Goal: Information Seeking & Learning: Learn about a topic

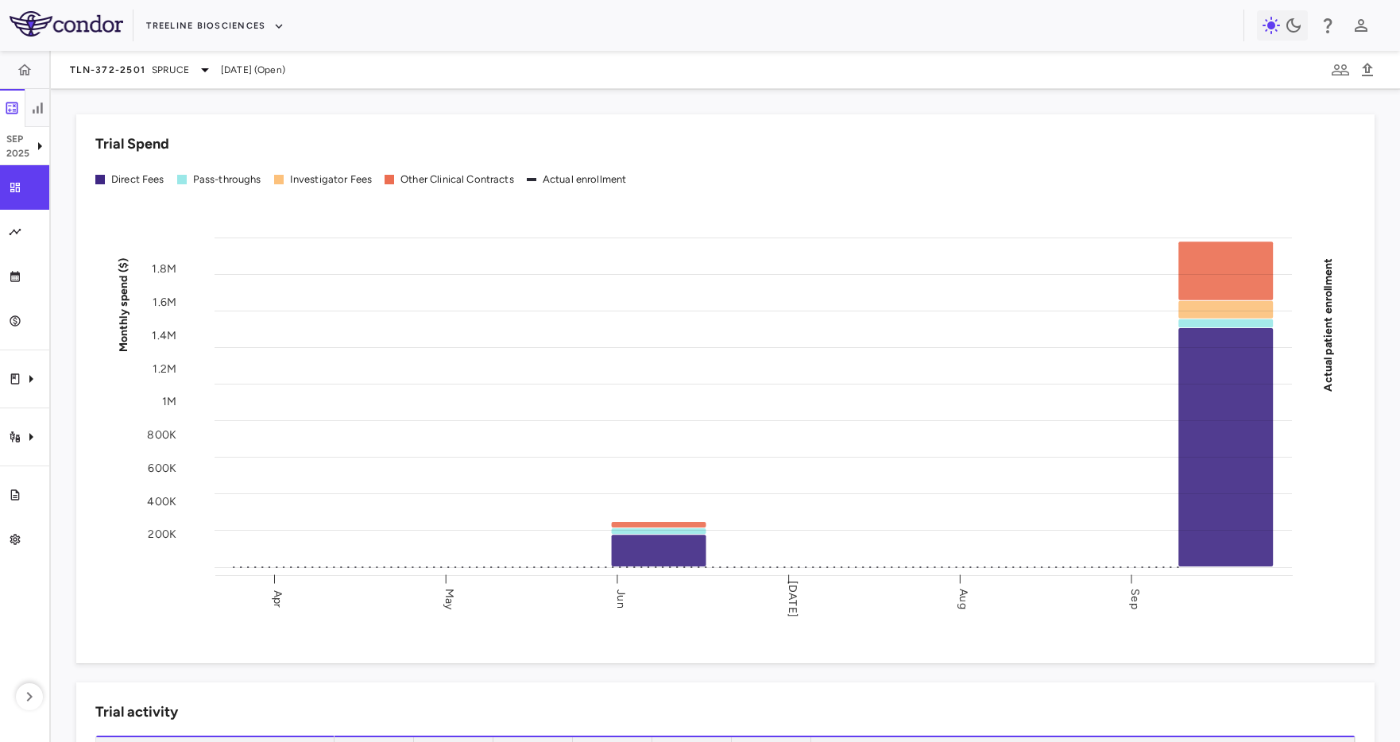
click at [175, 42] on div "Treeline Biosciences" at bounding box center [700, 25] width 1400 height 51
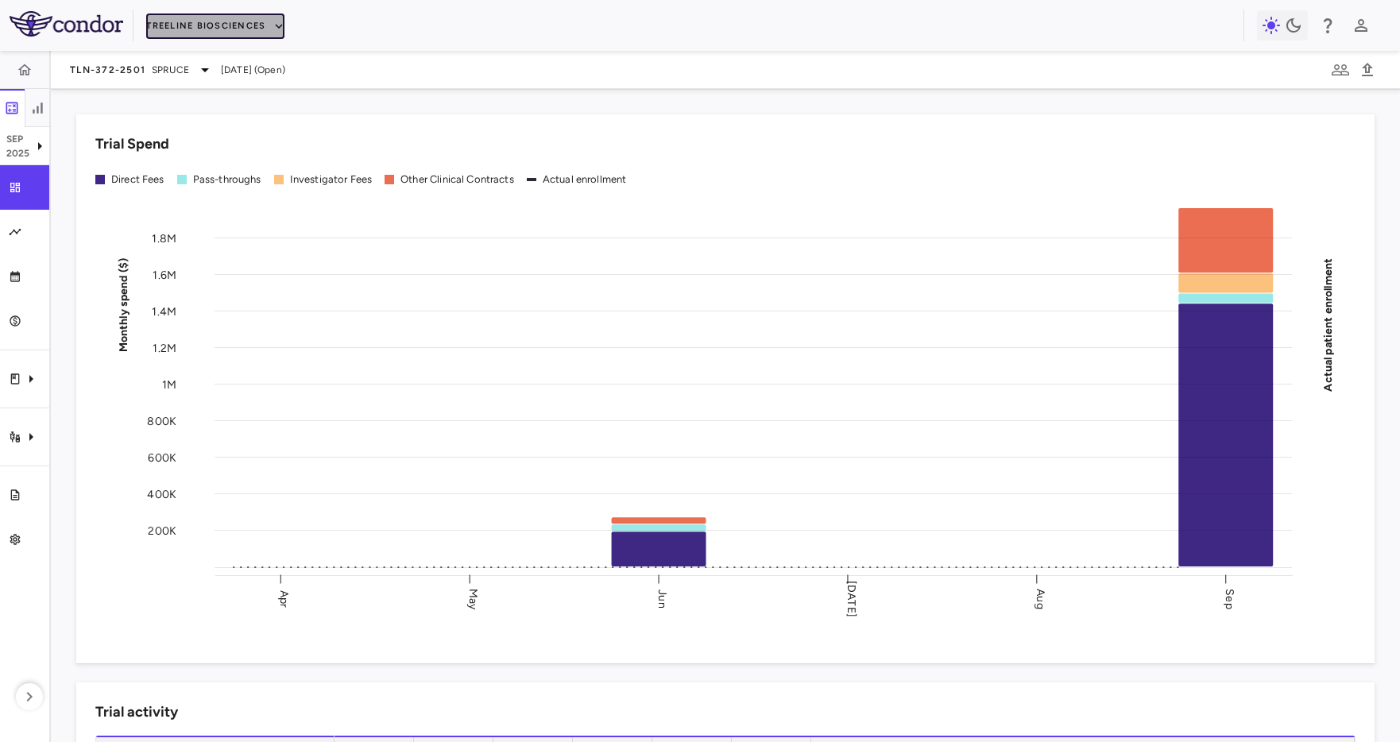
click at [199, 23] on button "Treeline Biosciences" at bounding box center [215, 26] width 138 height 25
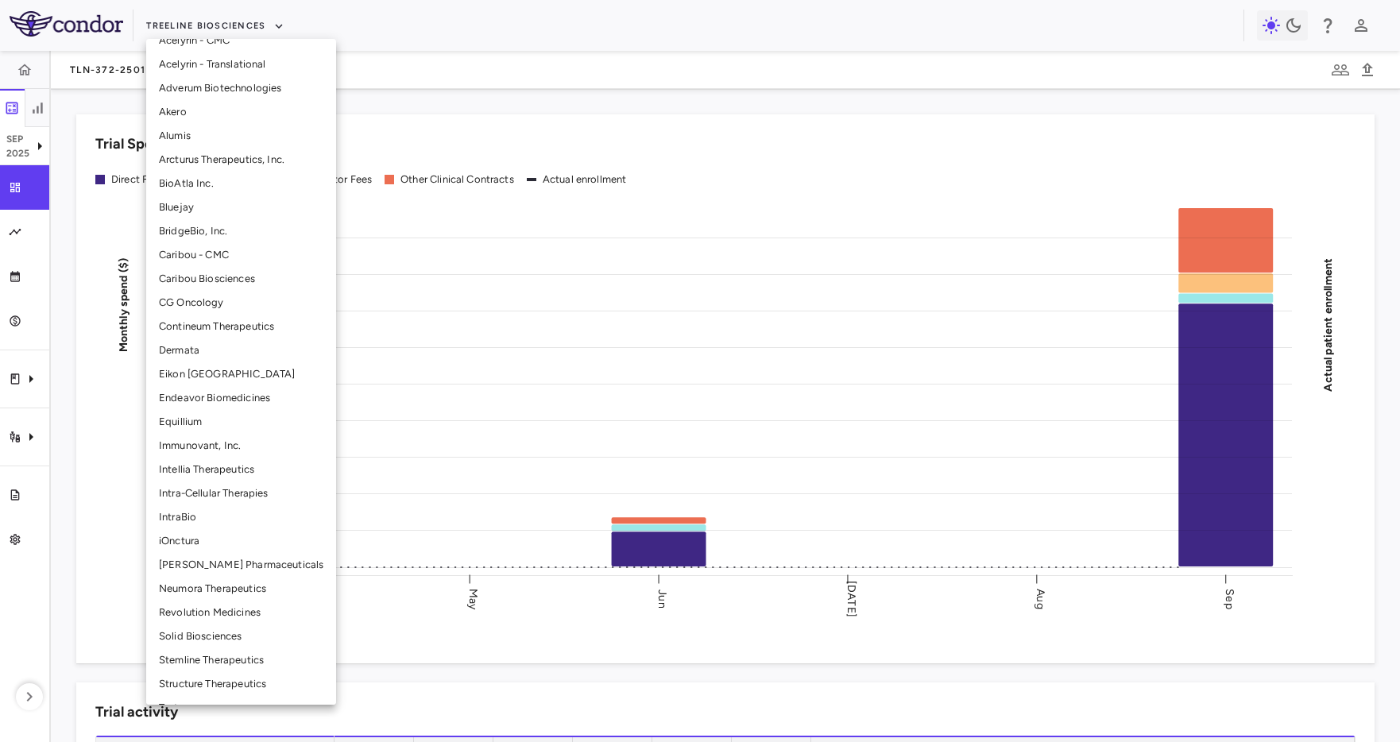
scroll to position [205, 0]
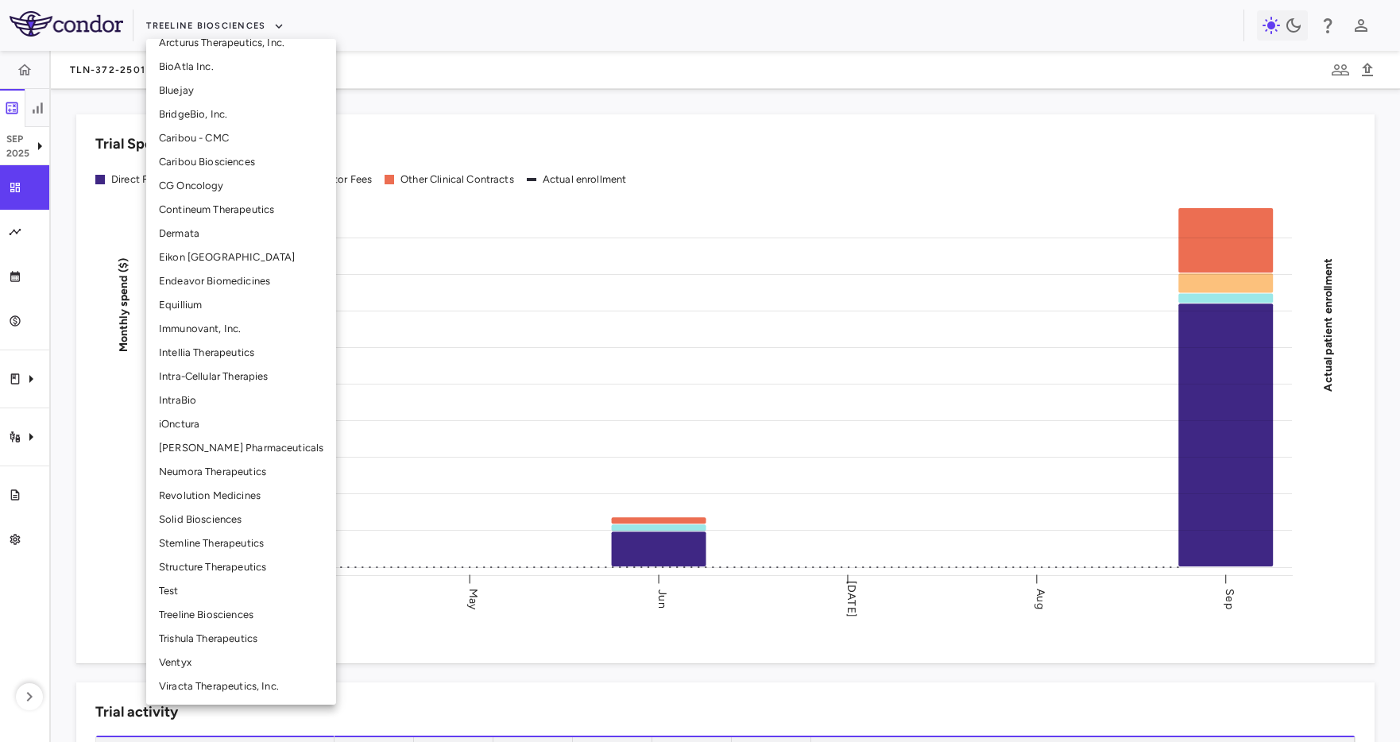
click at [203, 573] on li "Structure Therapeutics" at bounding box center [241, 567] width 190 height 24
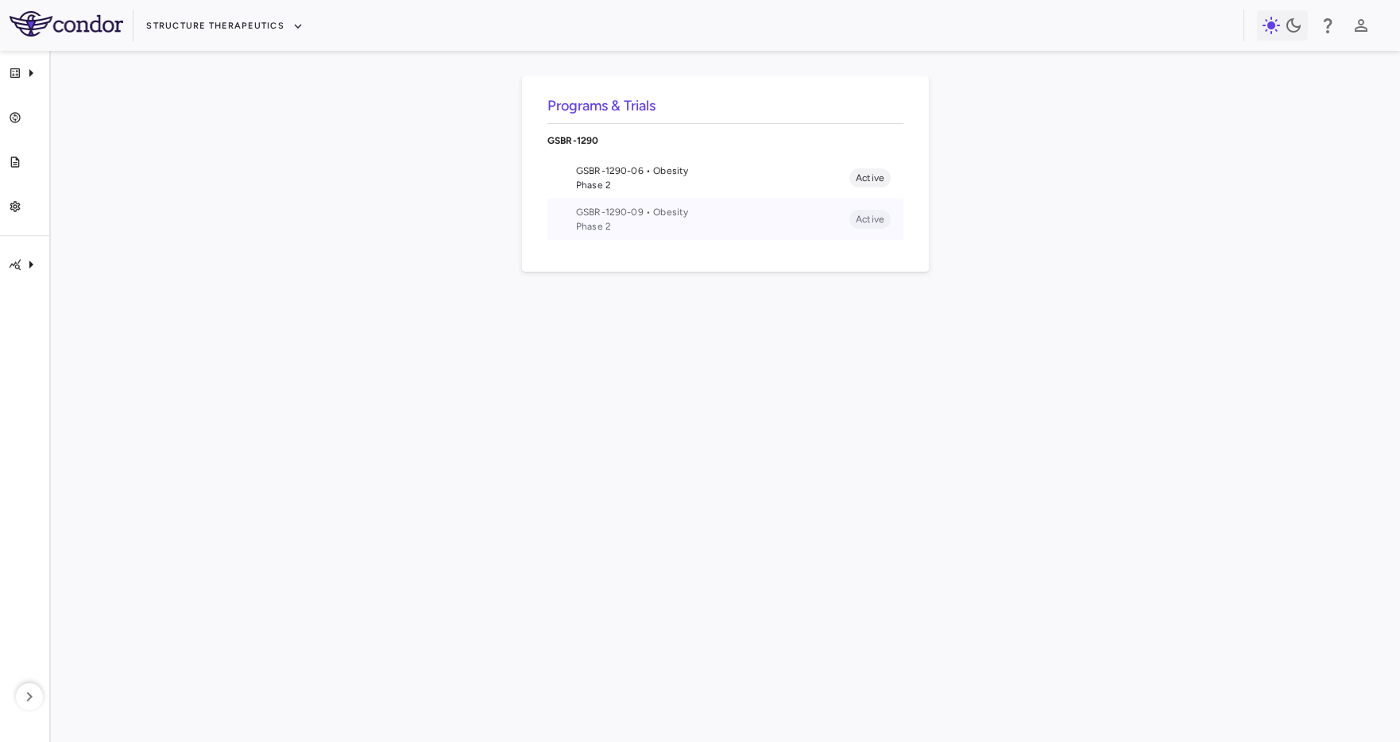
click at [687, 222] on span "Phase 2" at bounding box center [712, 226] width 273 height 14
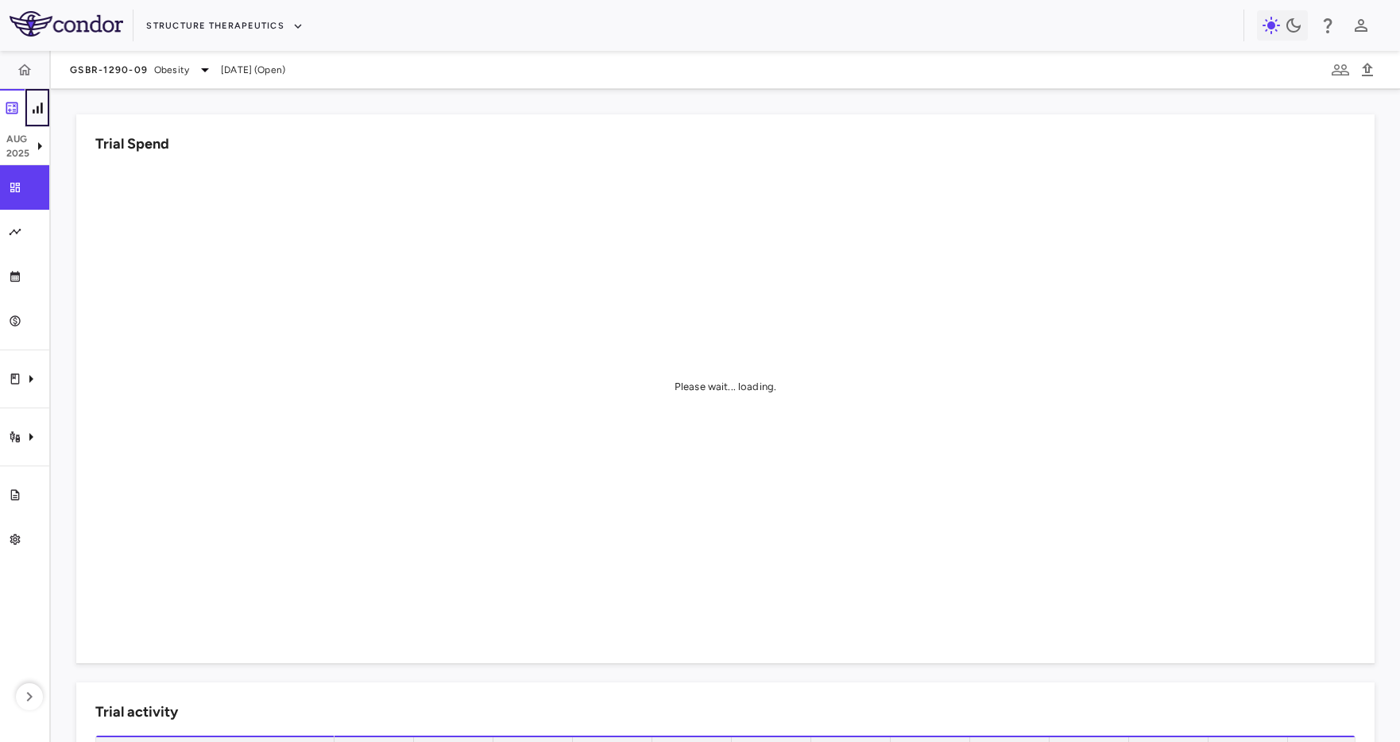
click at [34, 104] on icon "button" at bounding box center [37, 108] width 16 height 16
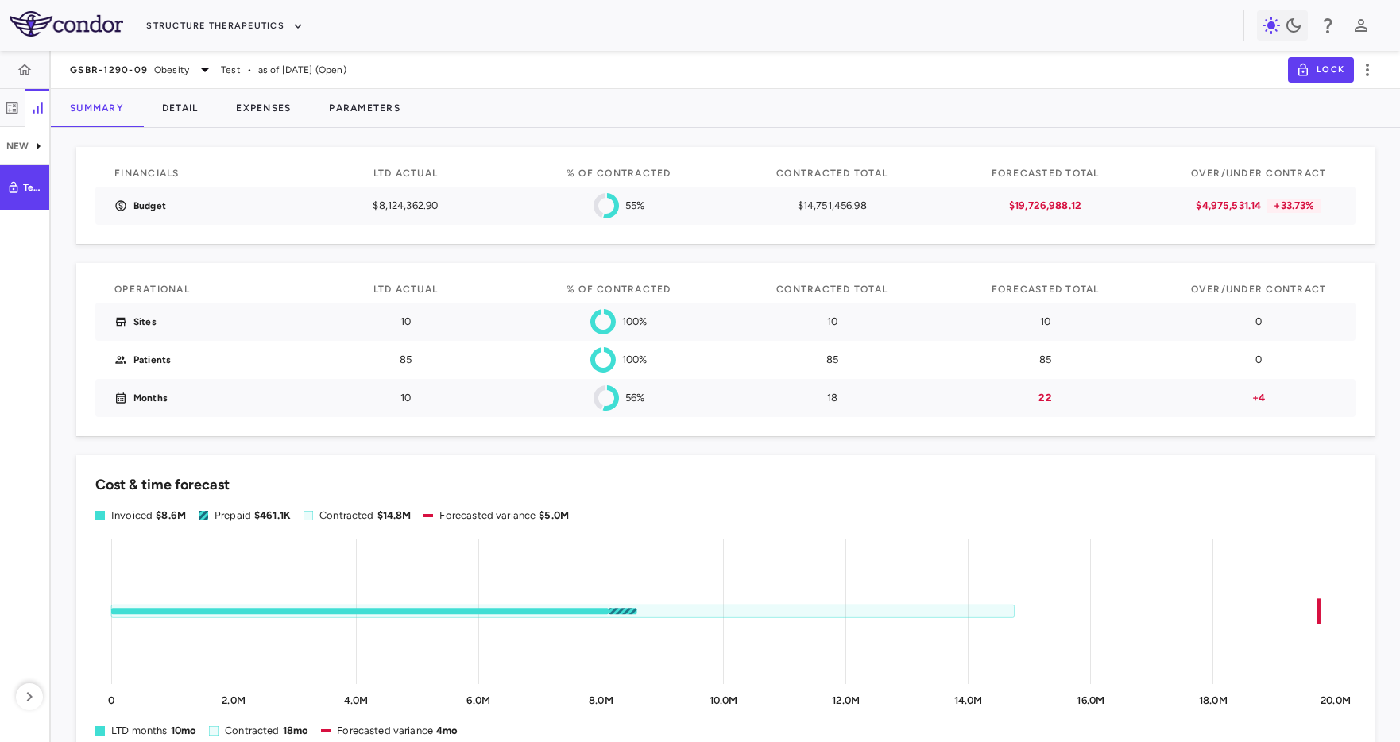
click at [179, 461] on div "Cost & time forecast Invoiced $8.6M Prepaid $461.1K Contracted $14.8M Forecaste…" at bounding box center [725, 702] width 1298 height 494
click at [358, 113] on button "Parameters" at bounding box center [365, 108] width 110 height 38
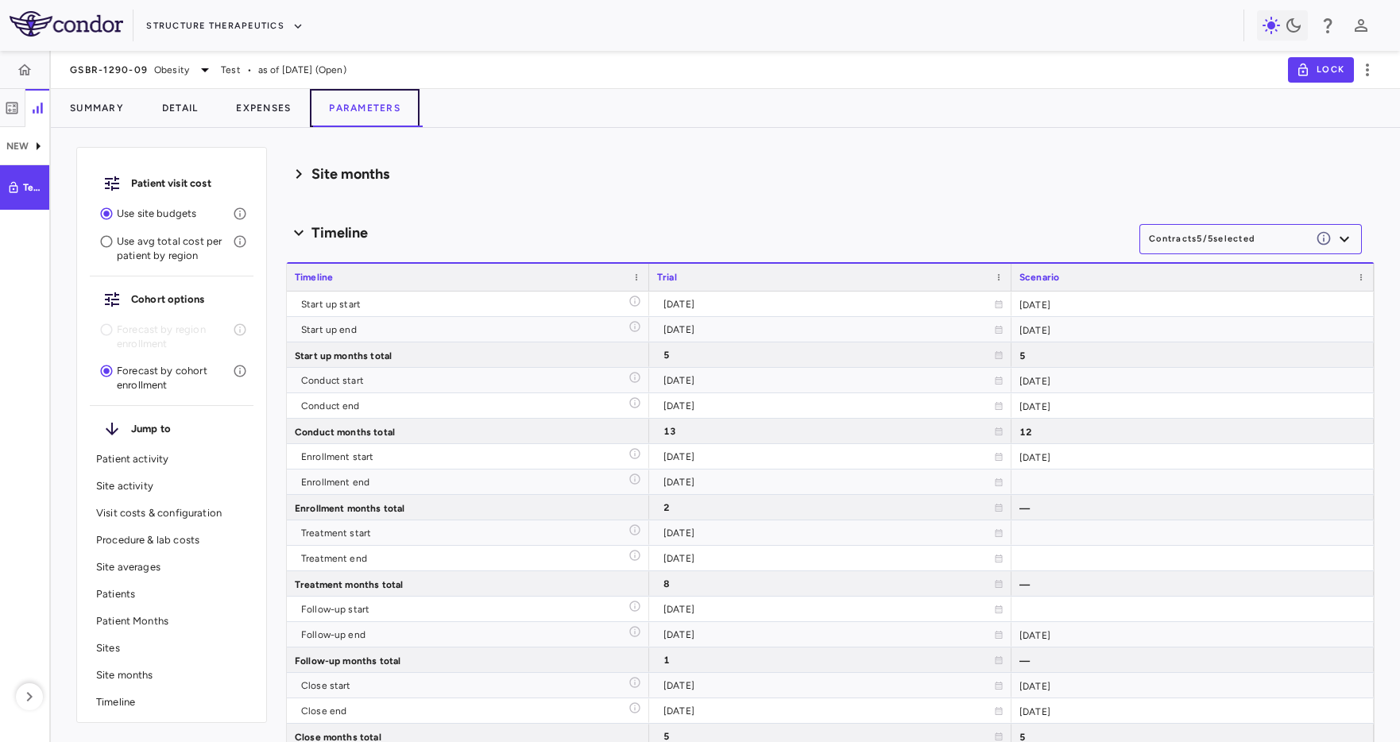
scroll to position [3248, 0]
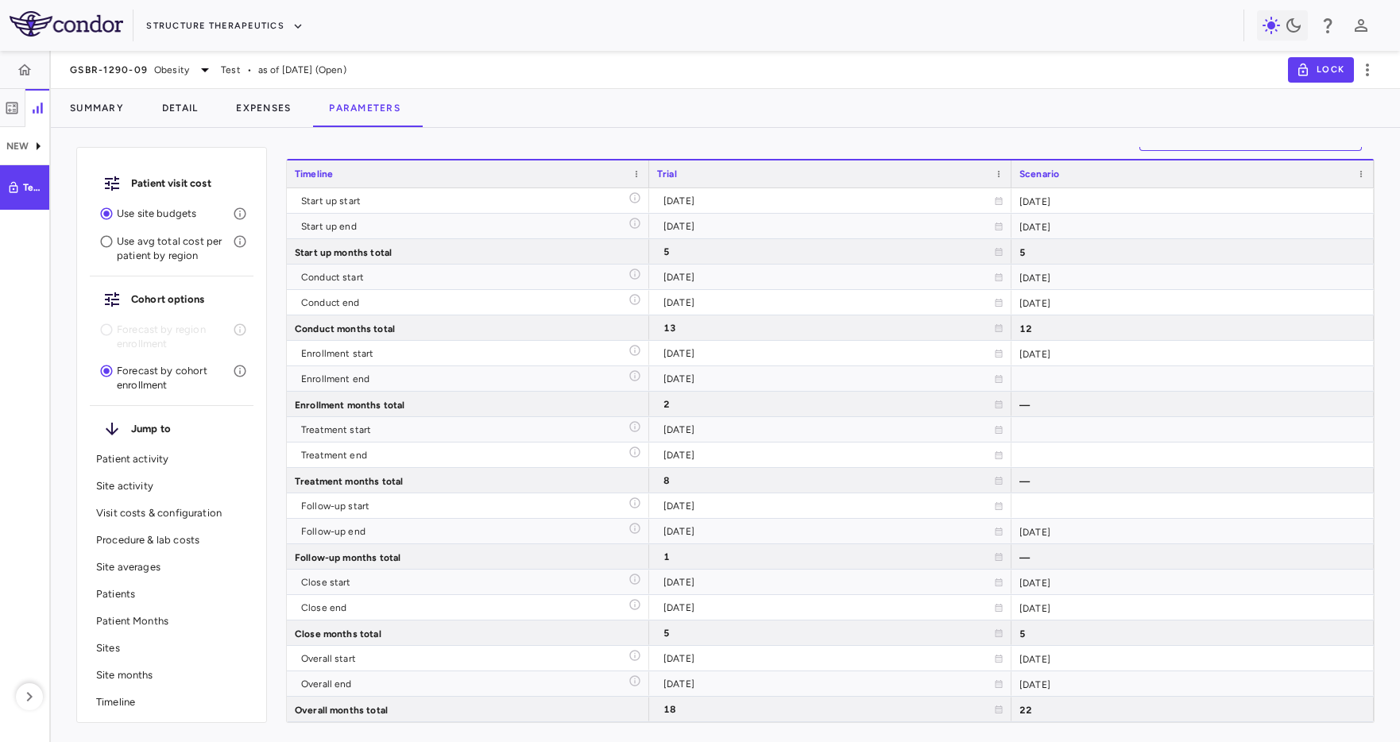
click at [621, 79] on div "GSBR-1290-09 Obesity Test • as of [DATE] (Open) Lock" at bounding box center [725, 70] width 1349 height 38
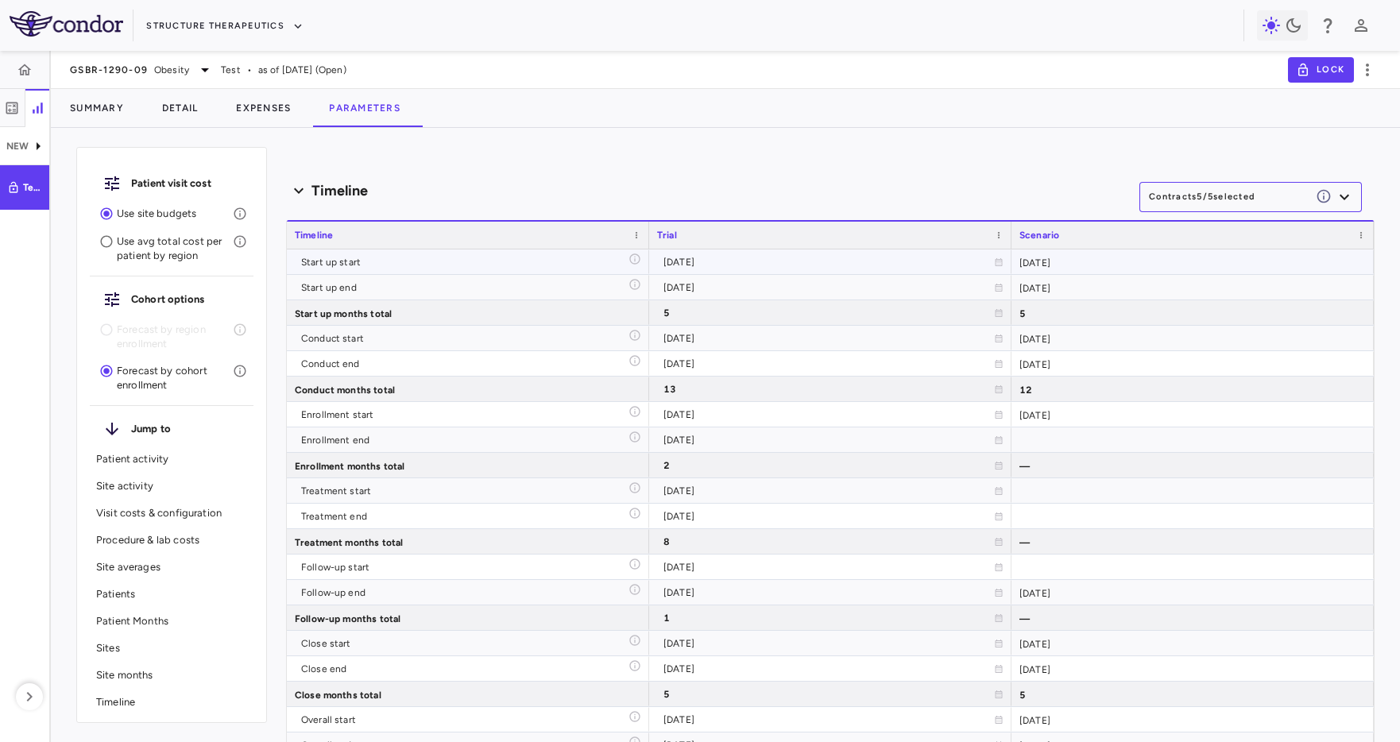
scroll to position [3105, 0]
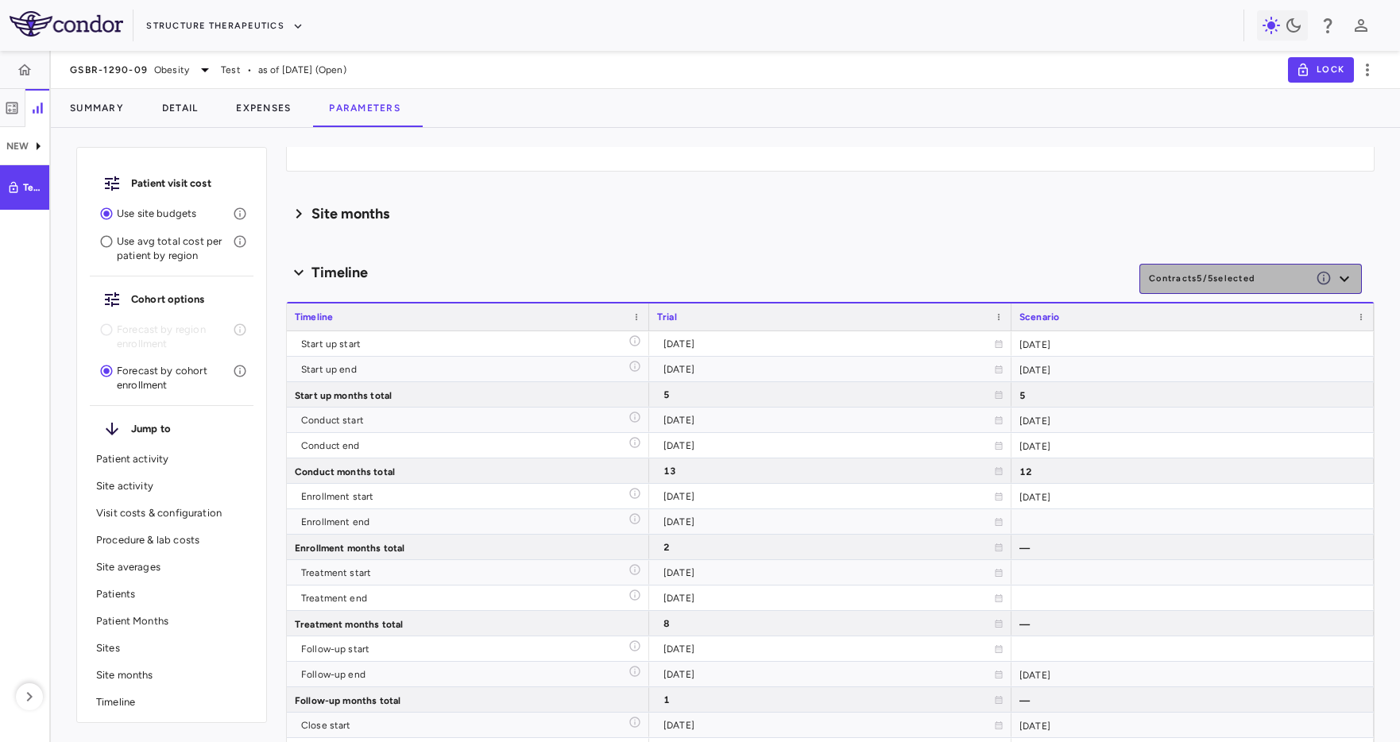
click at [1201, 273] on button "Contracts 5 / 5 selected" at bounding box center [1250, 279] width 222 height 30
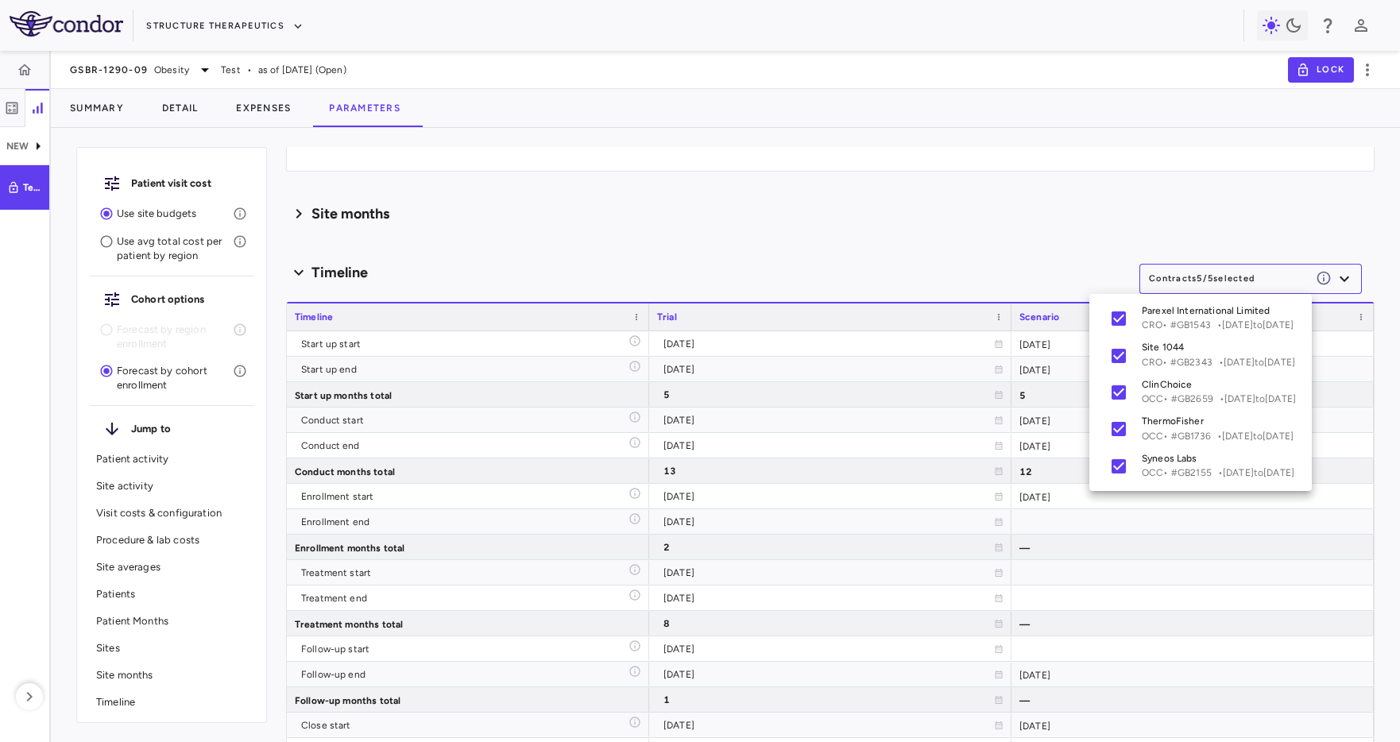
click at [767, 181] on div at bounding box center [700, 371] width 1400 height 742
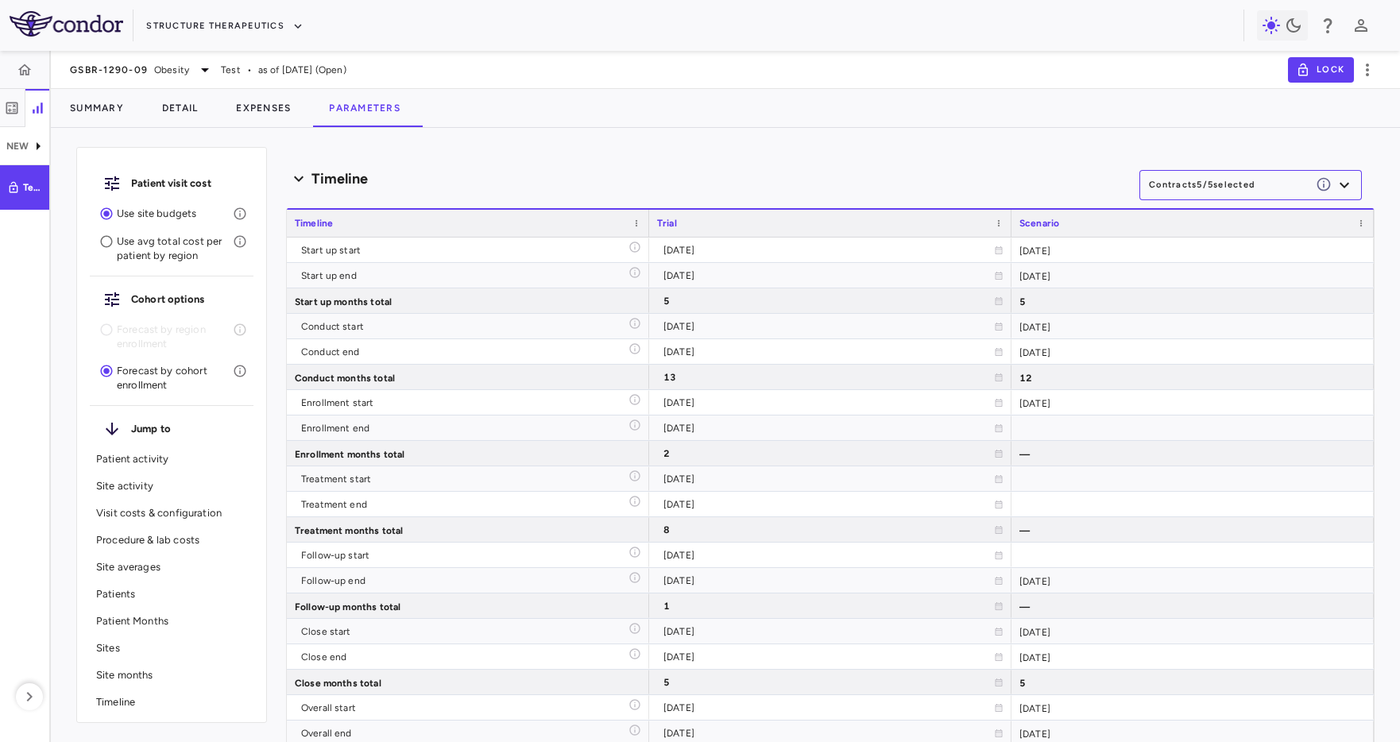
scroll to position [3194, 0]
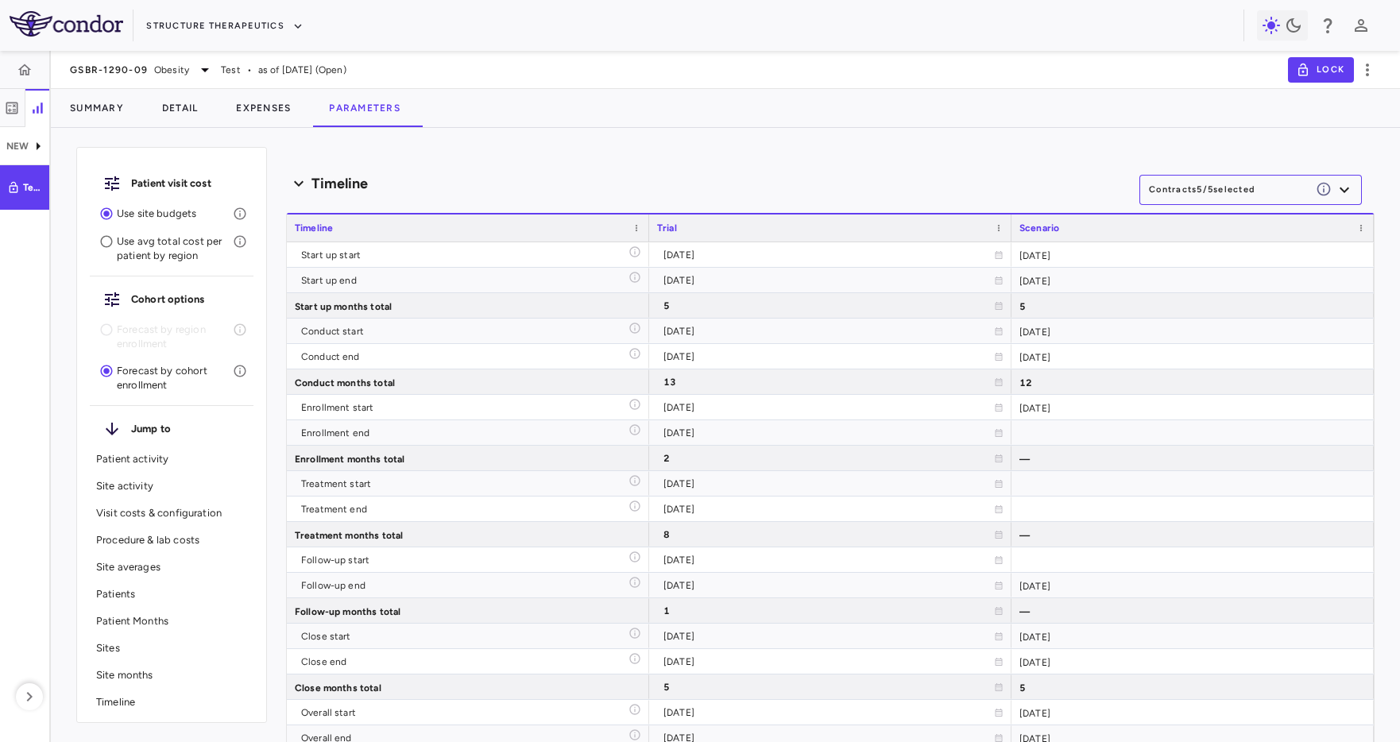
click at [1198, 198] on button "Contracts 5 / 5 selected" at bounding box center [1250, 190] width 222 height 30
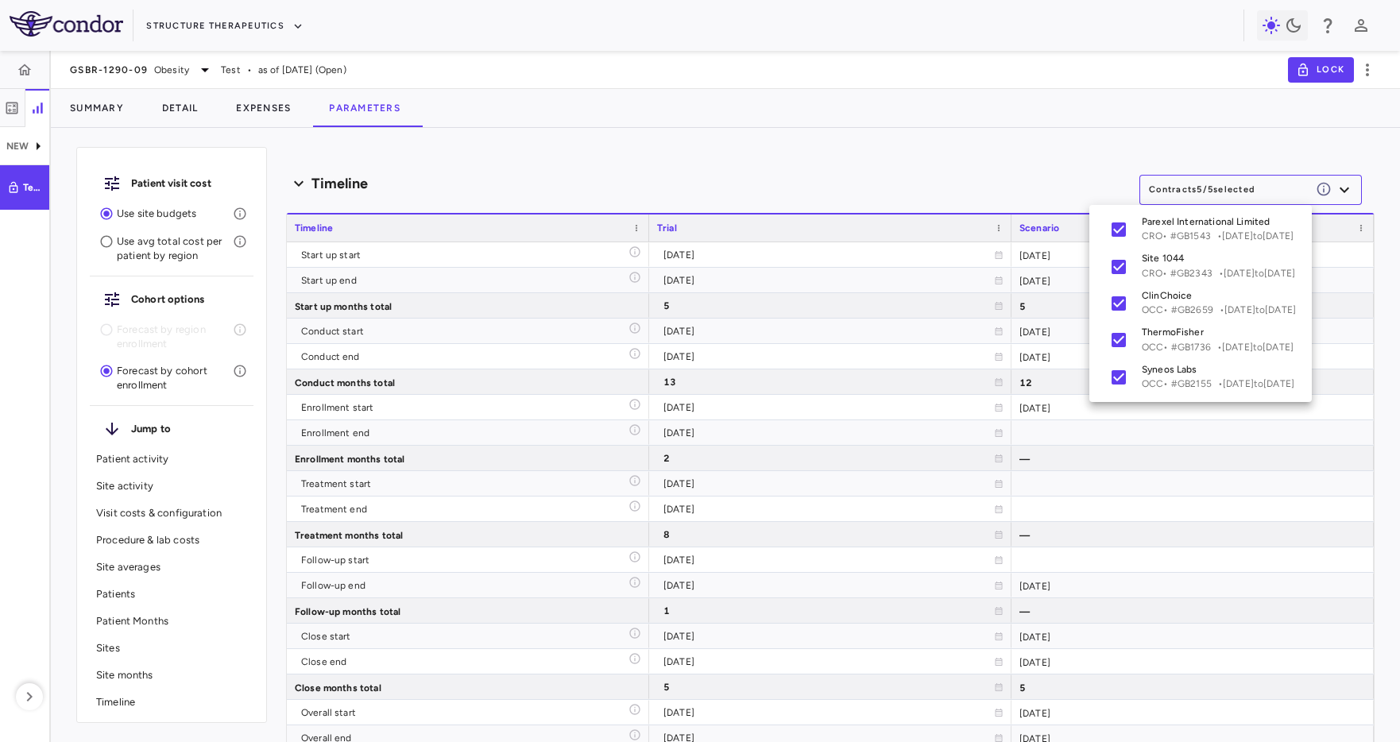
click at [924, 174] on div at bounding box center [700, 371] width 1400 height 742
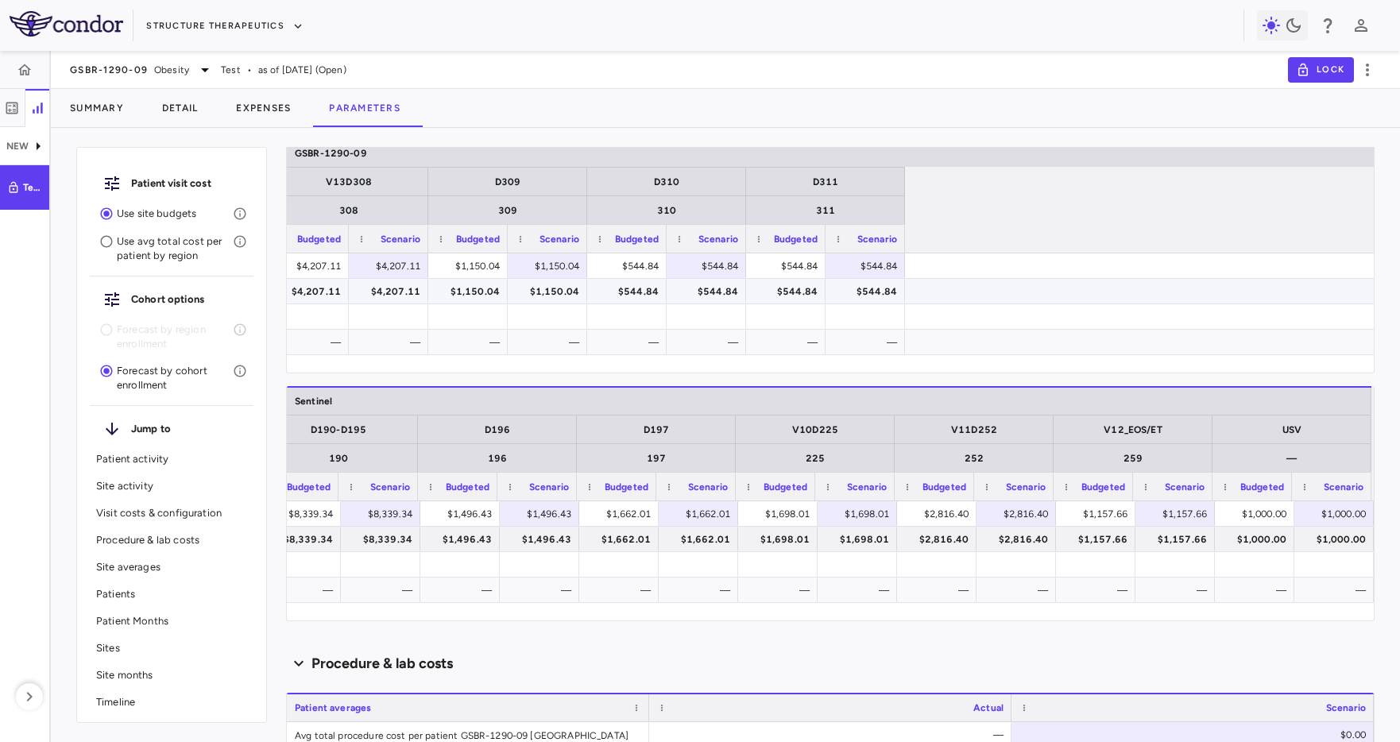
scroll to position [0, 0]
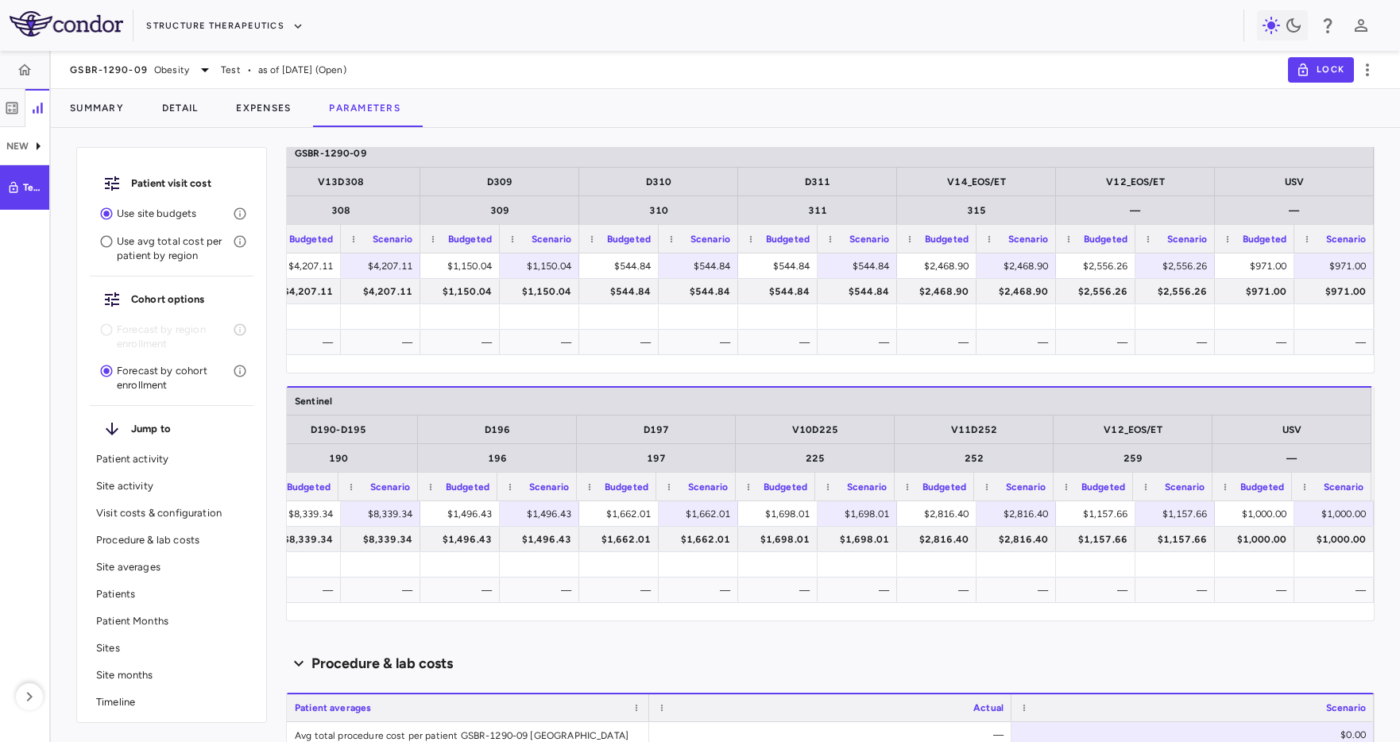
click at [938, 109] on div "Summary Detail Expenses Parameters" at bounding box center [725, 108] width 1349 height 38
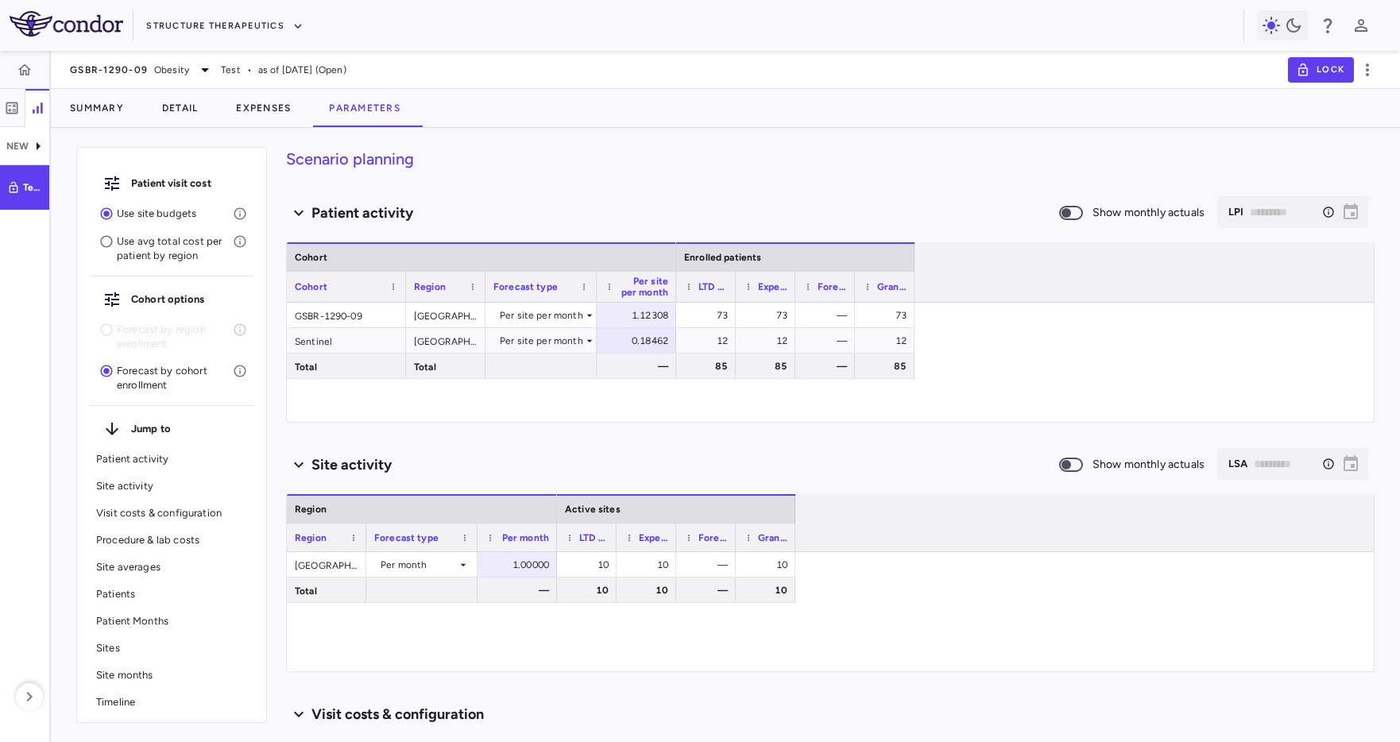
scroll to position [3, 0]
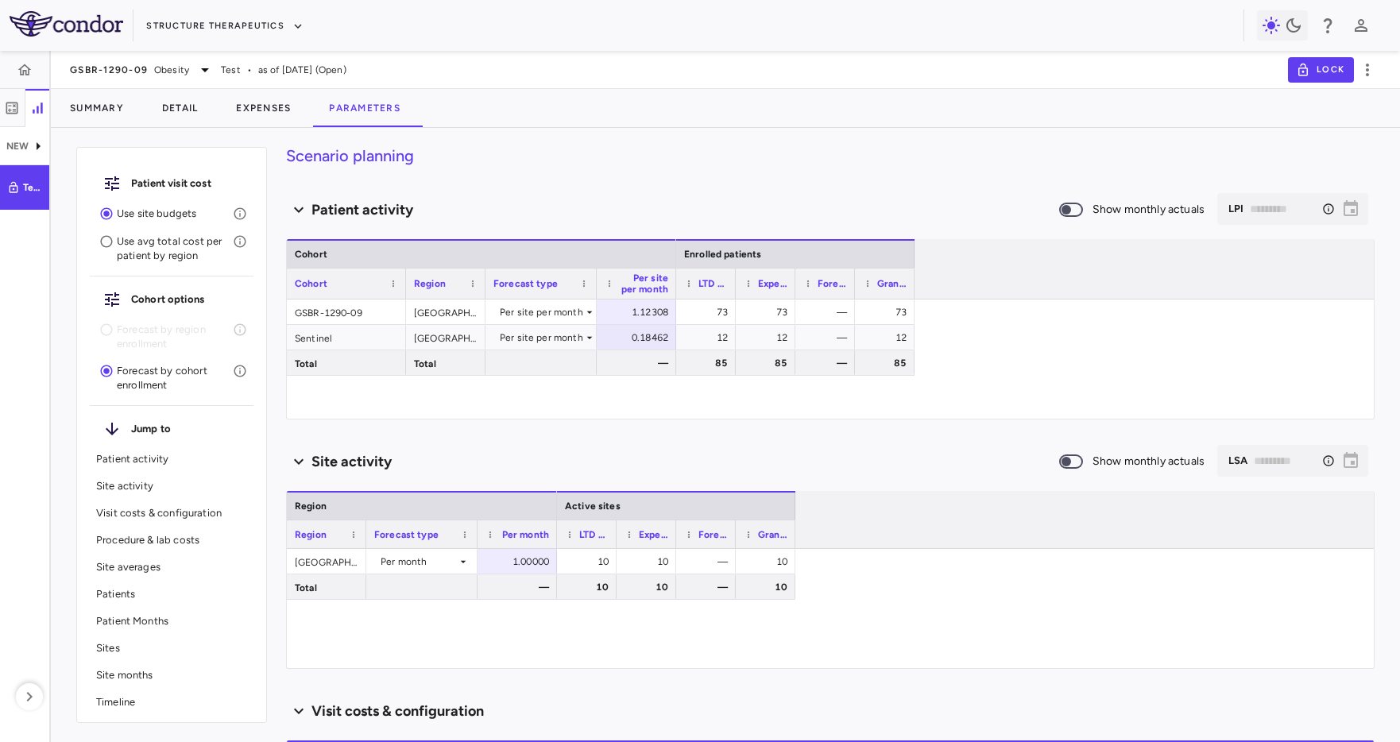
drag, startPoint x: 640, startPoint y: 132, endPoint x: 590, endPoint y: 423, distance: 294.9
click at [640, 133] on div "Patient visit cost Use site budgets Use avg total cost per patient by region Co…" at bounding box center [725, 435] width 1349 height 614
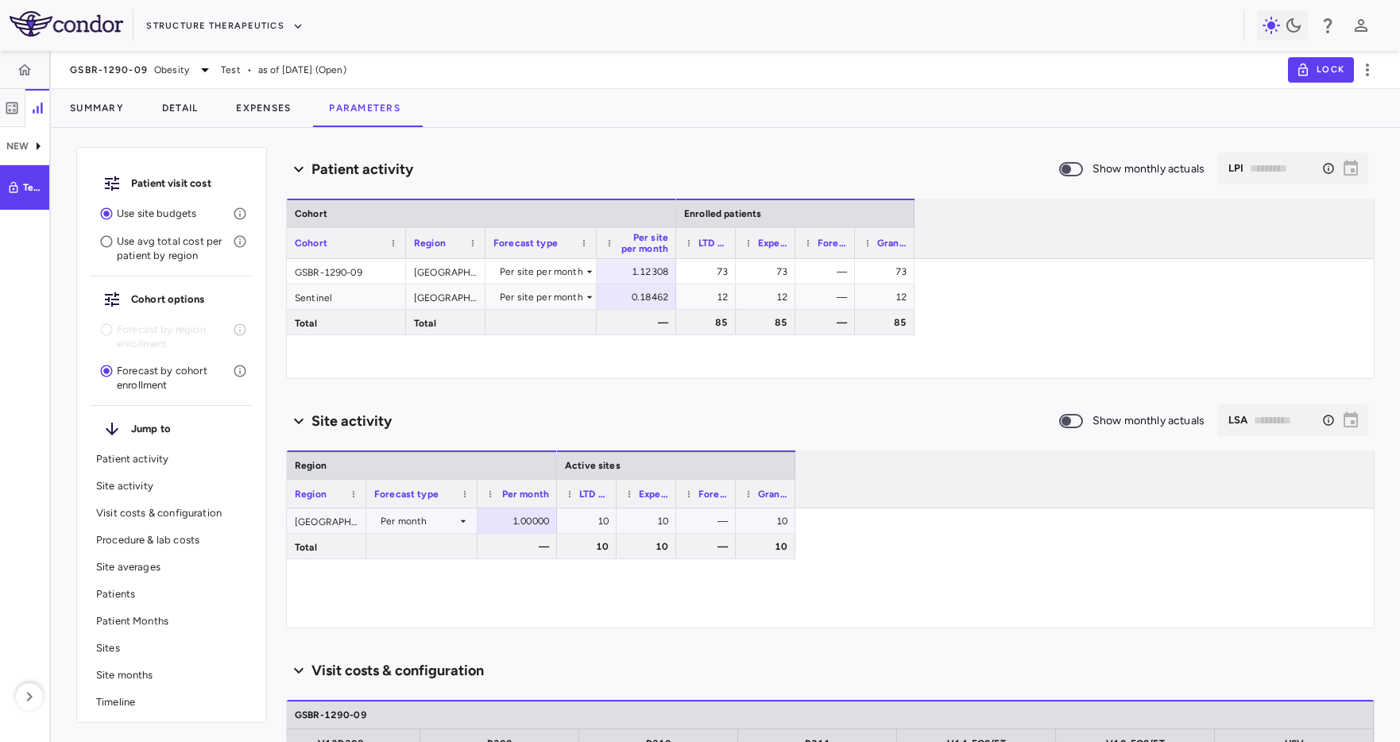
scroll to position [0, 0]
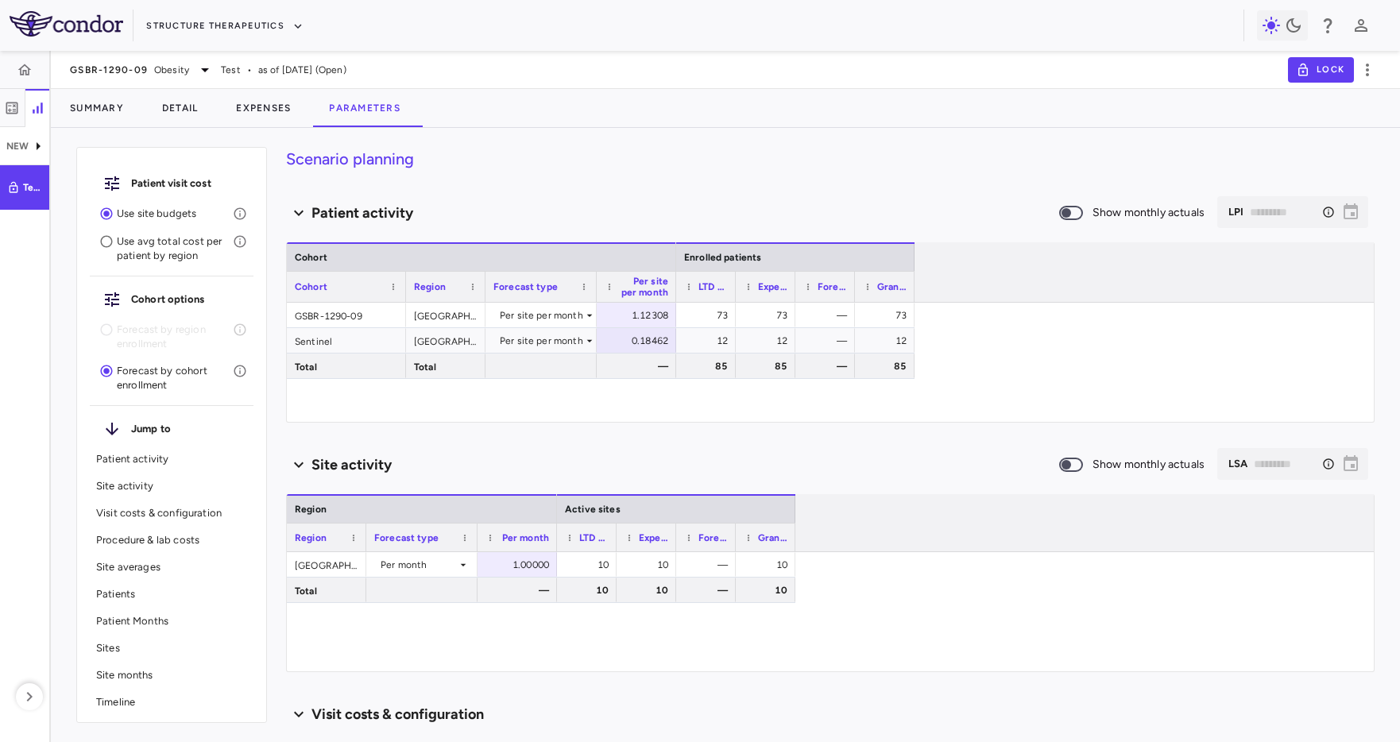
click at [760, 113] on div "Summary Detail Expenses Parameters" at bounding box center [725, 108] width 1349 height 38
click at [831, 141] on div "Patient visit cost Use site budgets Use avg total cost per patient by region Co…" at bounding box center [725, 441] width 1349 height 601
click at [676, 198] on div "Patient activity Show monthly actuals ​ LPI ​" at bounding box center [830, 212] width 1088 height 33
click at [613, 145] on div "Patient visit cost Use site budgets Use avg total cost per patient by region Co…" at bounding box center [725, 441] width 1349 height 601
click at [771, 46] on div "Structure Therapeutics" at bounding box center [700, 25] width 1400 height 51
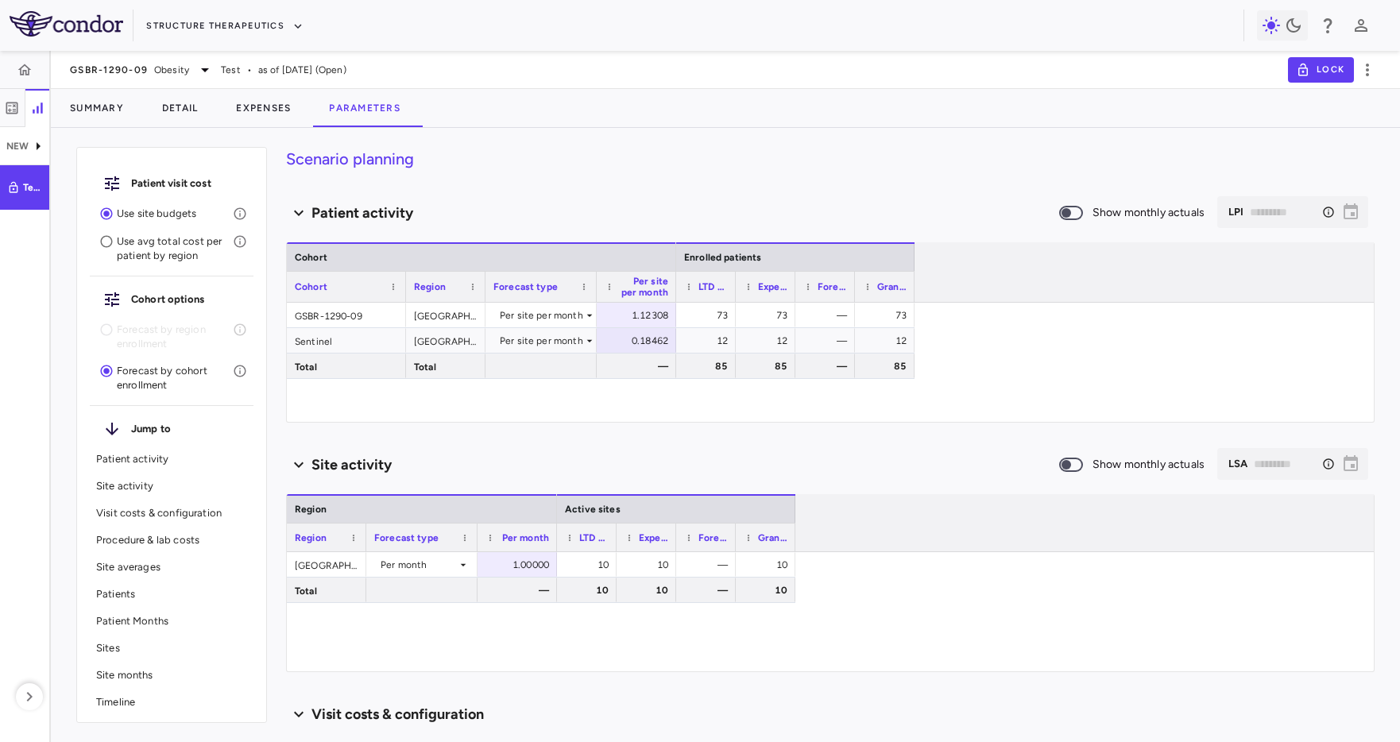
drag, startPoint x: 1011, startPoint y: 56, endPoint x: 1313, endPoint y: 56, distance: 301.9
click at [1011, 56] on div "GSBR-1290-09 Obesity Test • as of [DATE] (Open) Lock" at bounding box center [725, 70] width 1349 height 38
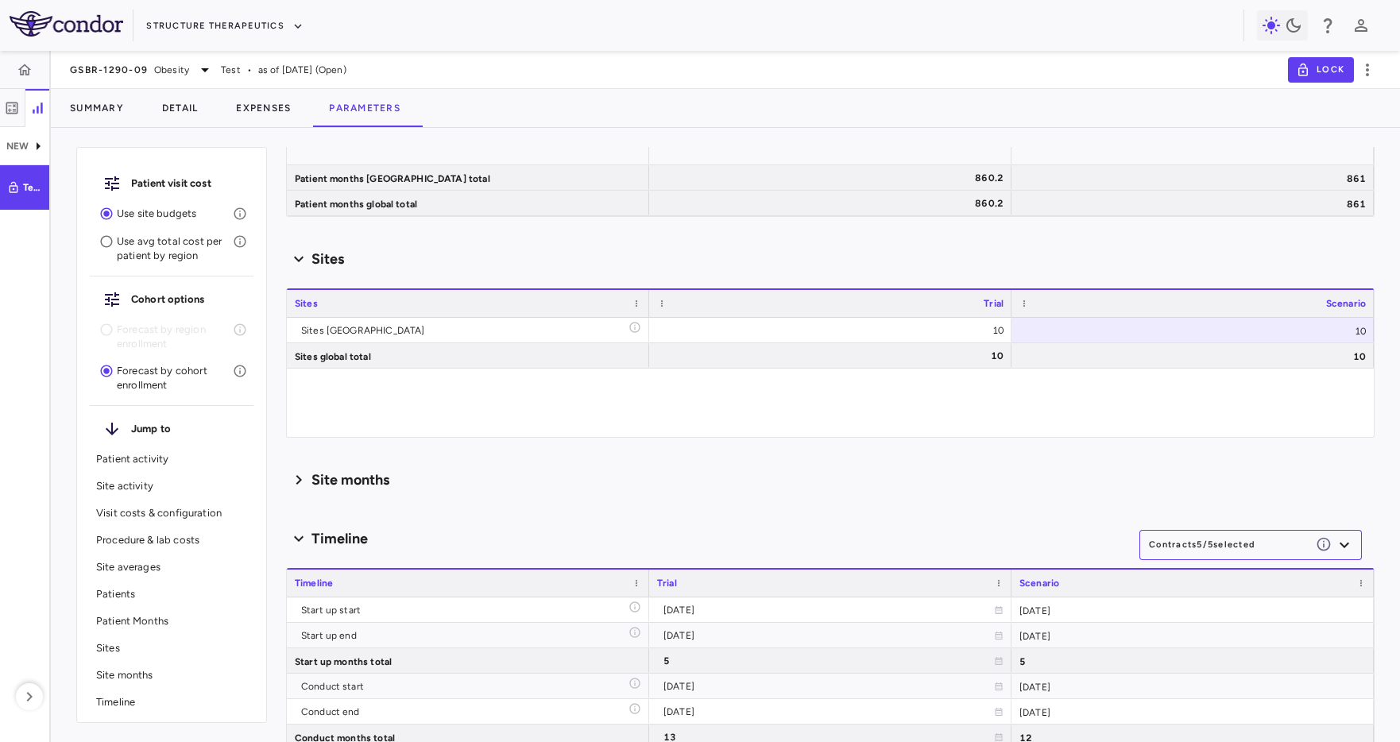
scroll to position [2717, 0]
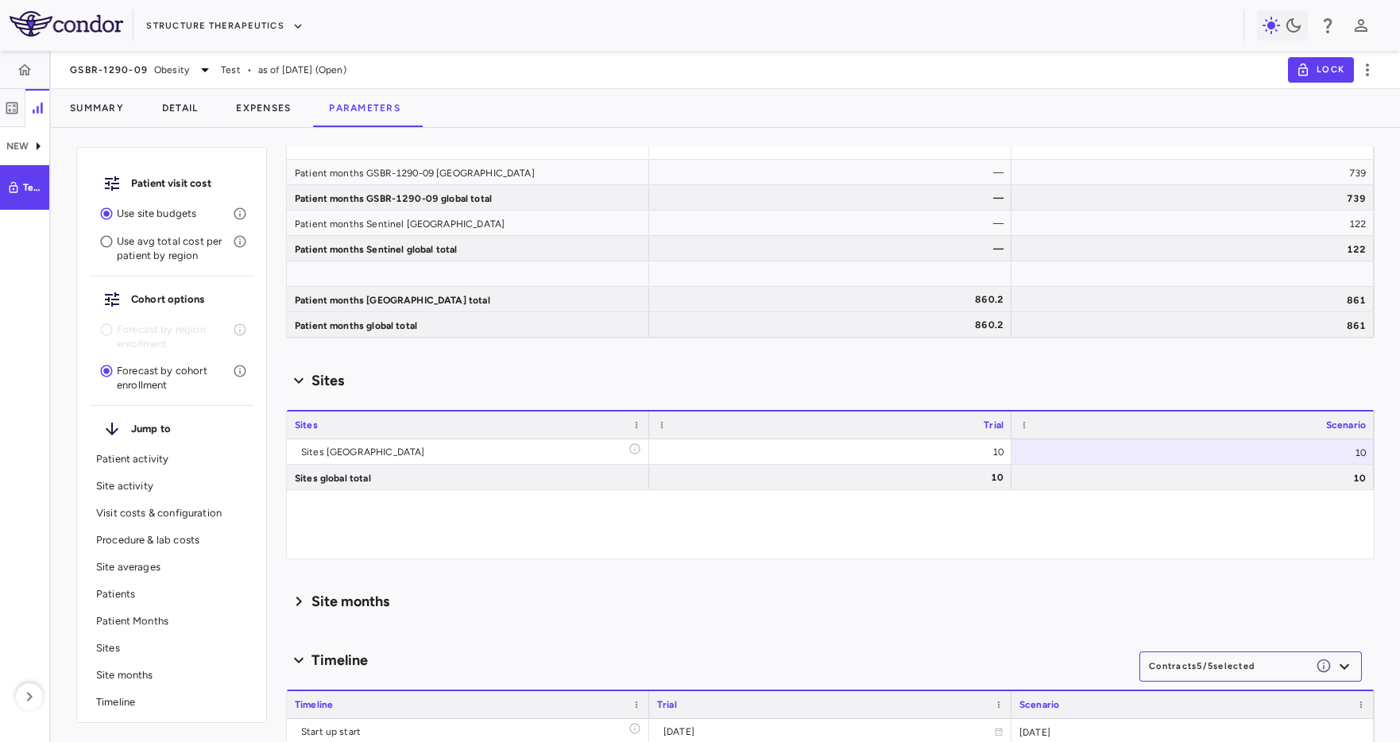
click at [1243, 673] on button "Contracts 5 / 5 selected" at bounding box center [1250, 667] width 222 height 30
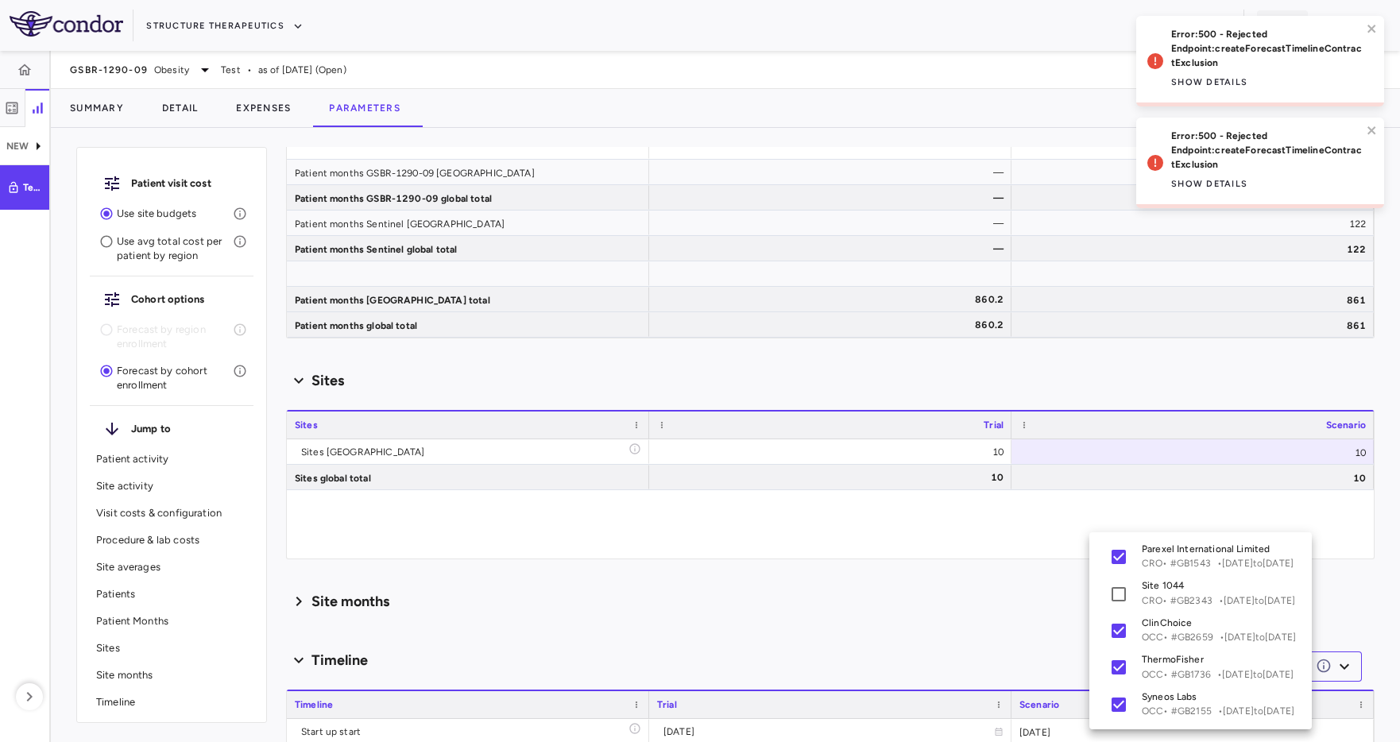
click at [650, 512] on div at bounding box center [700, 371] width 1400 height 742
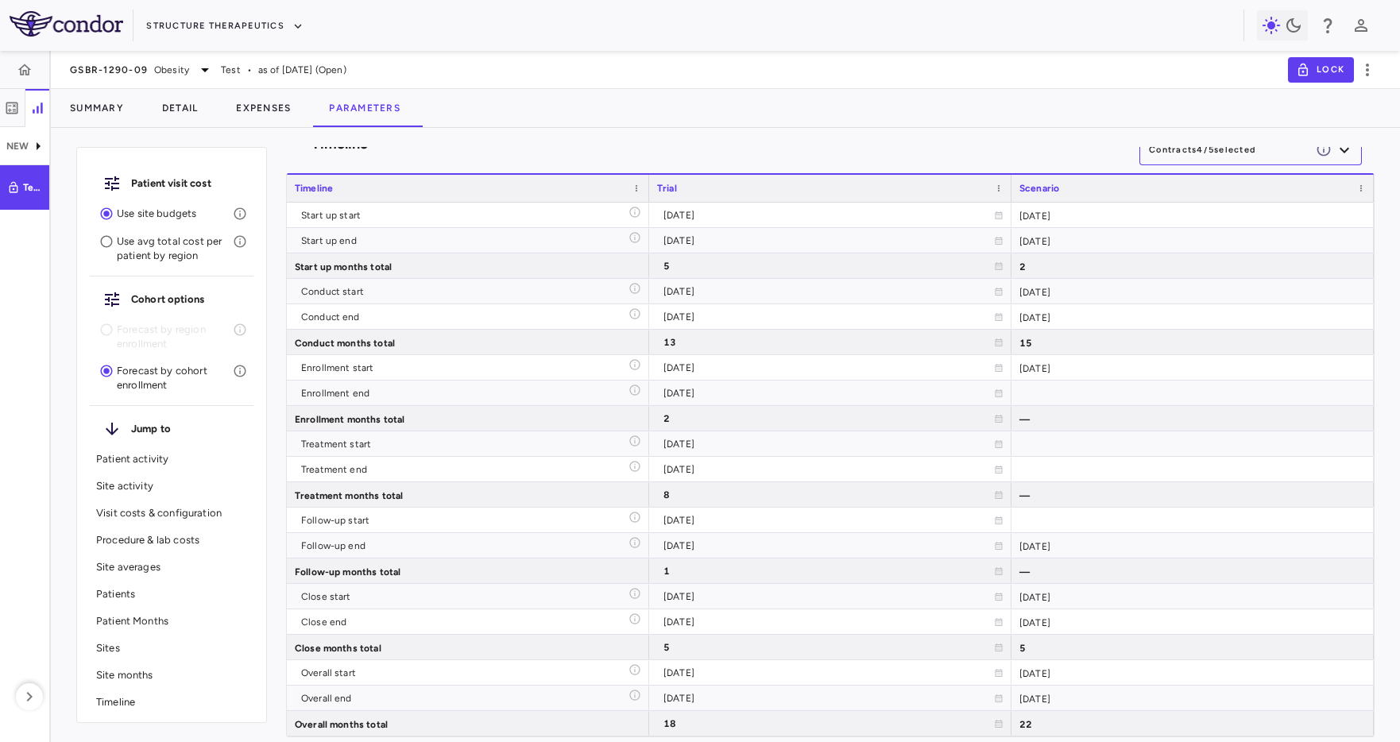
scroll to position [3233, 0]
click at [1183, 157] on button "Contracts 4 / 5 selected" at bounding box center [1250, 151] width 222 height 30
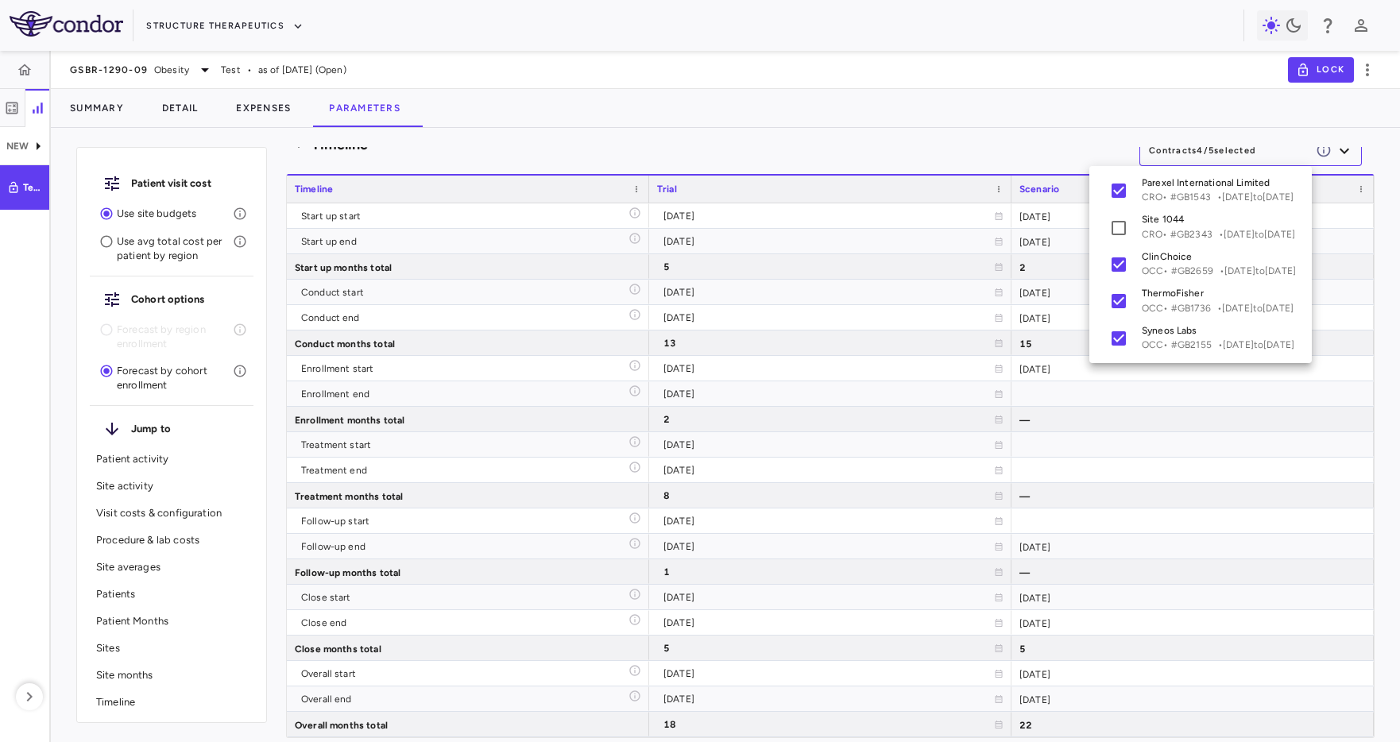
click at [709, 122] on div at bounding box center [700, 371] width 1400 height 742
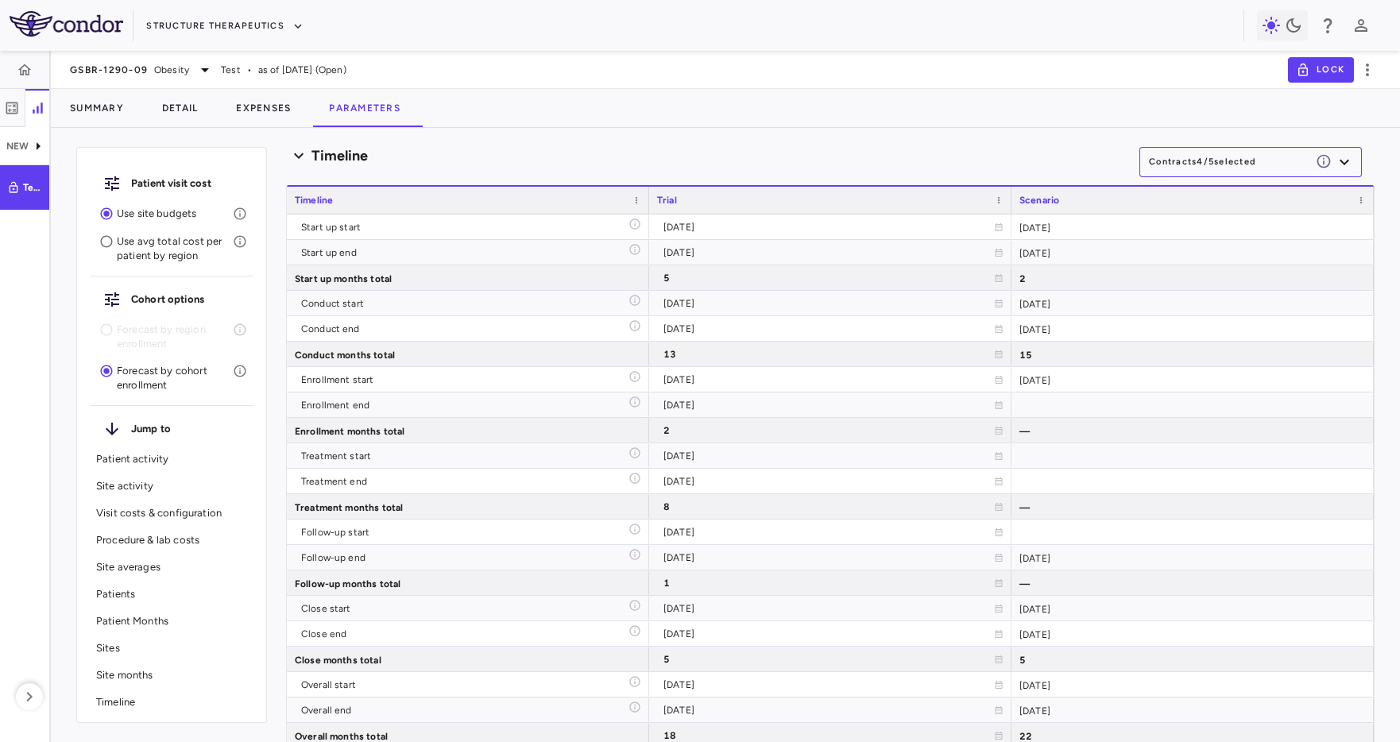
drag, startPoint x: 505, startPoint y: 168, endPoint x: 676, endPoint y: 219, distance: 178.5
click at [507, 168] on div "Timeline Contracts 4 / 5 selected" at bounding box center [830, 155] width 1088 height 33
click at [1269, 160] on button "Contracts 4 / 5 selected" at bounding box center [1250, 162] width 222 height 30
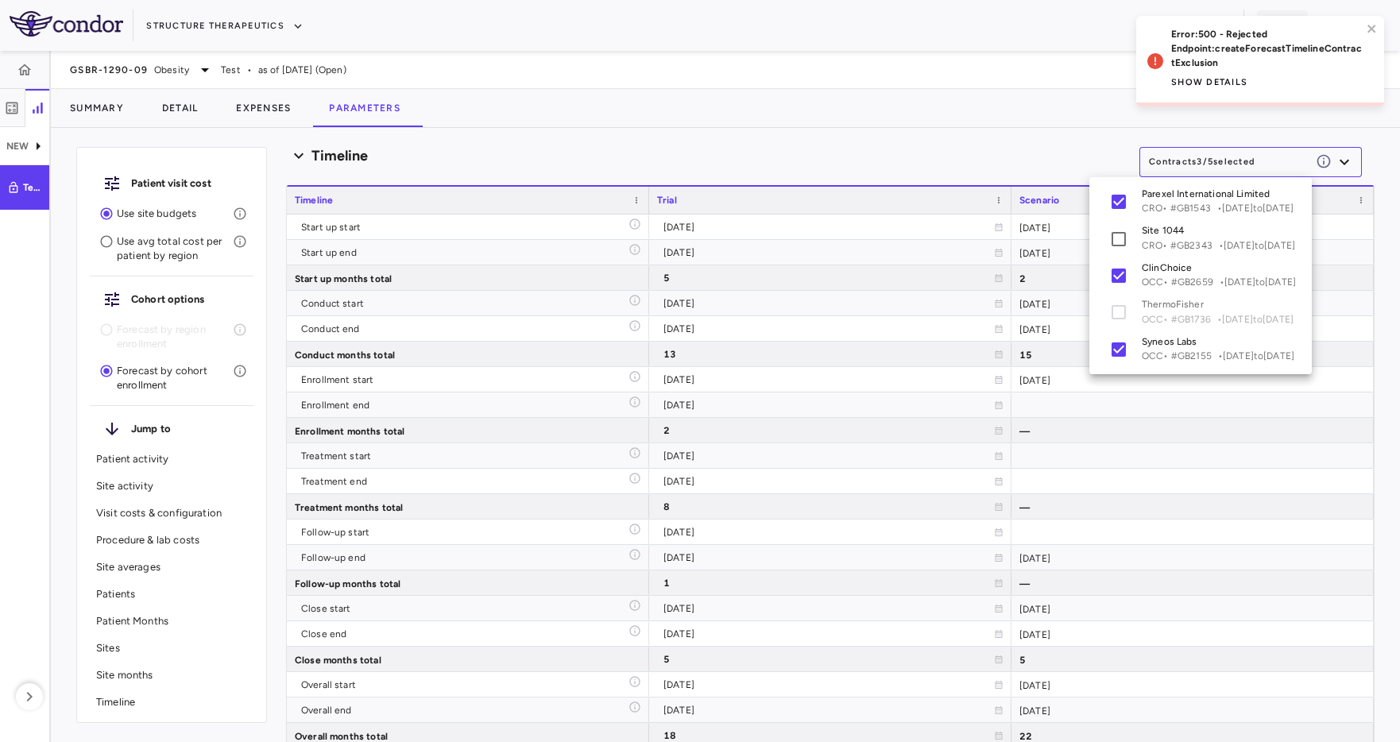
scroll to position [3087, 0]
click at [1224, 83] on button "Show details" at bounding box center [1209, 82] width 76 height 25
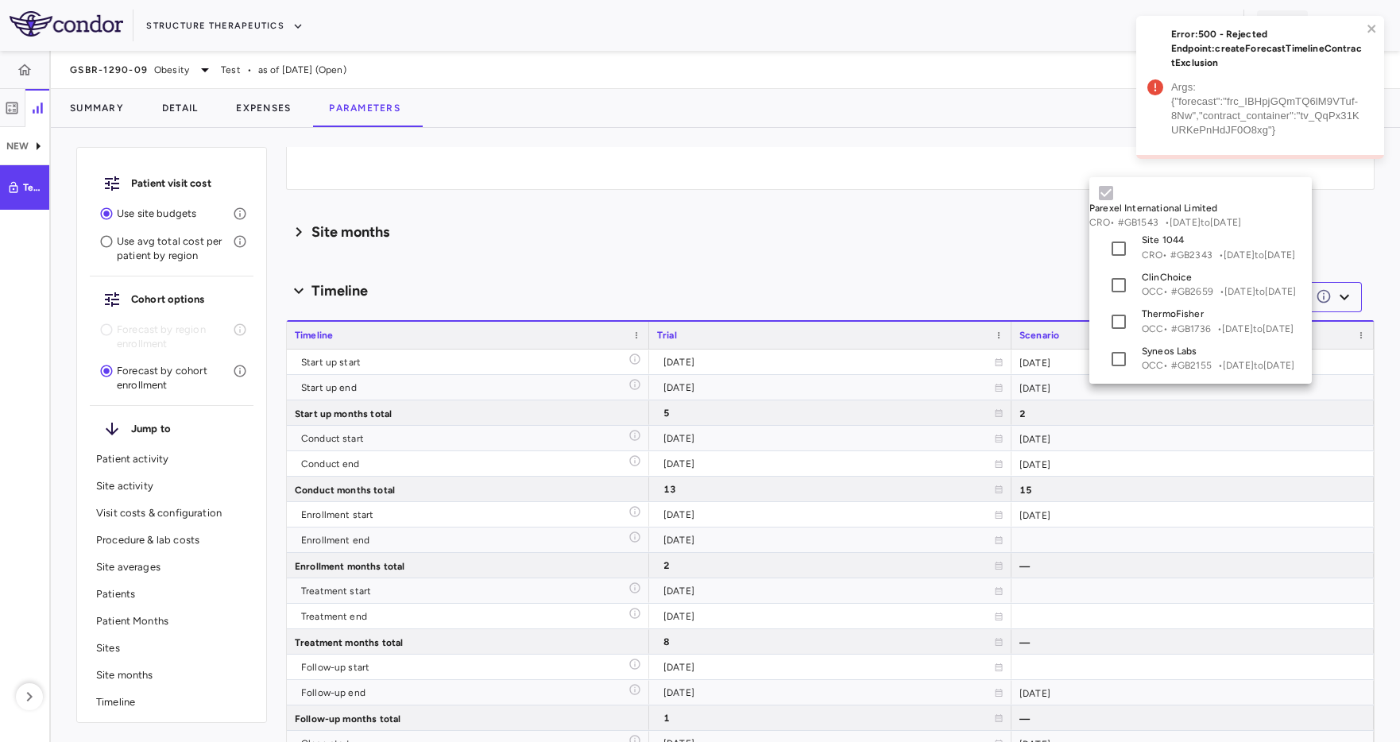
scroll to position [3222, 0]
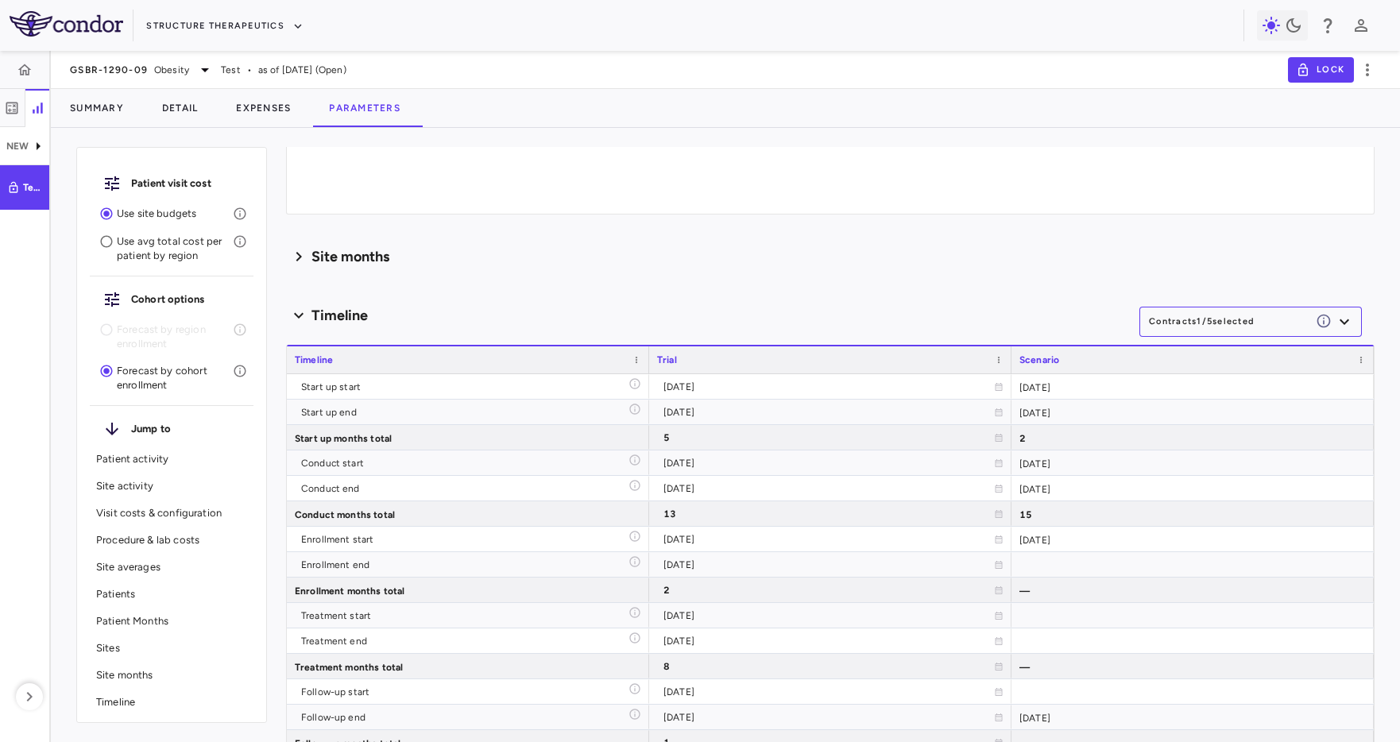
scroll to position [3060, 0]
click at [1221, 332] on button "Contracts 1 / 5 selected" at bounding box center [1250, 324] width 222 height 30
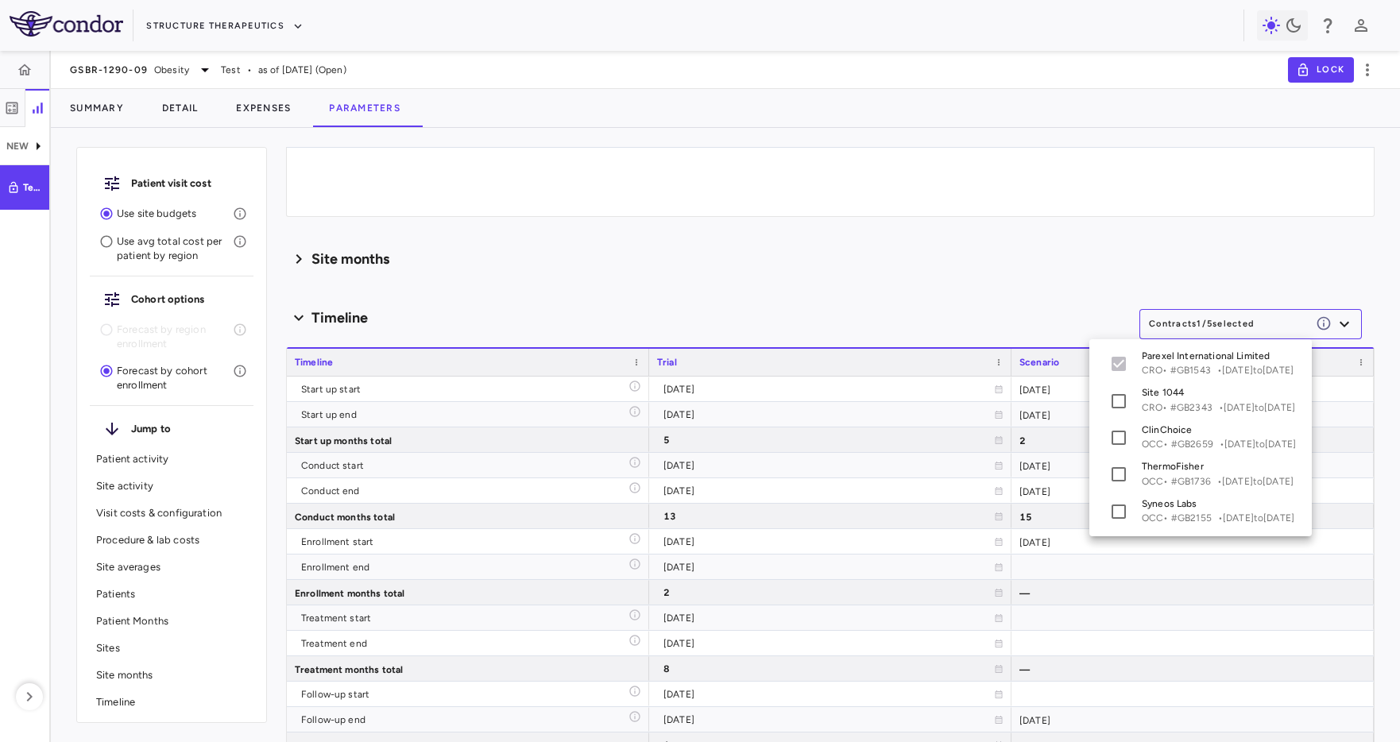
click at [840, 453] on div at bounding box center [700, 371] width 1400 height 742
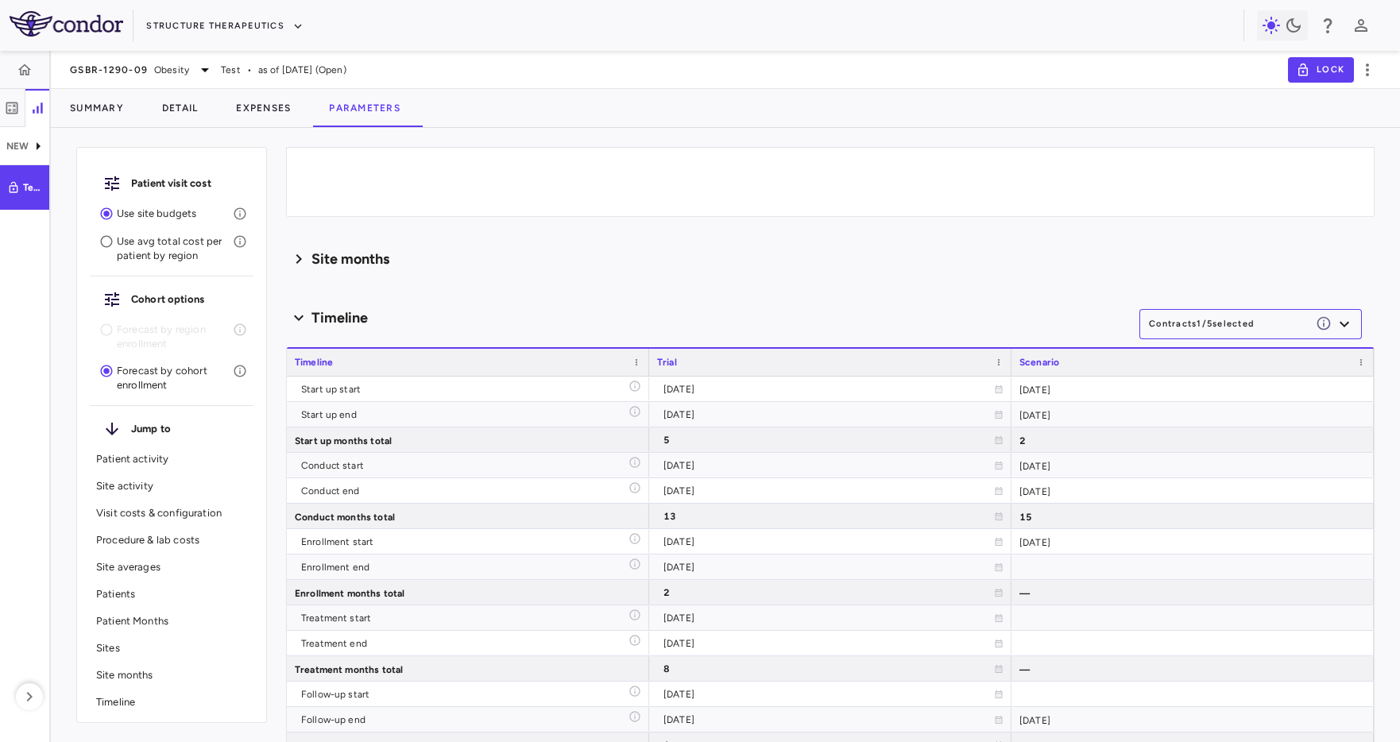
click at [373, 273] on div "Site months" at bounding box center [830, 258] width 1088 height 33
click at [369, 266] on h6 "Site months" at bounding box center [350, 259] width 78 height 21
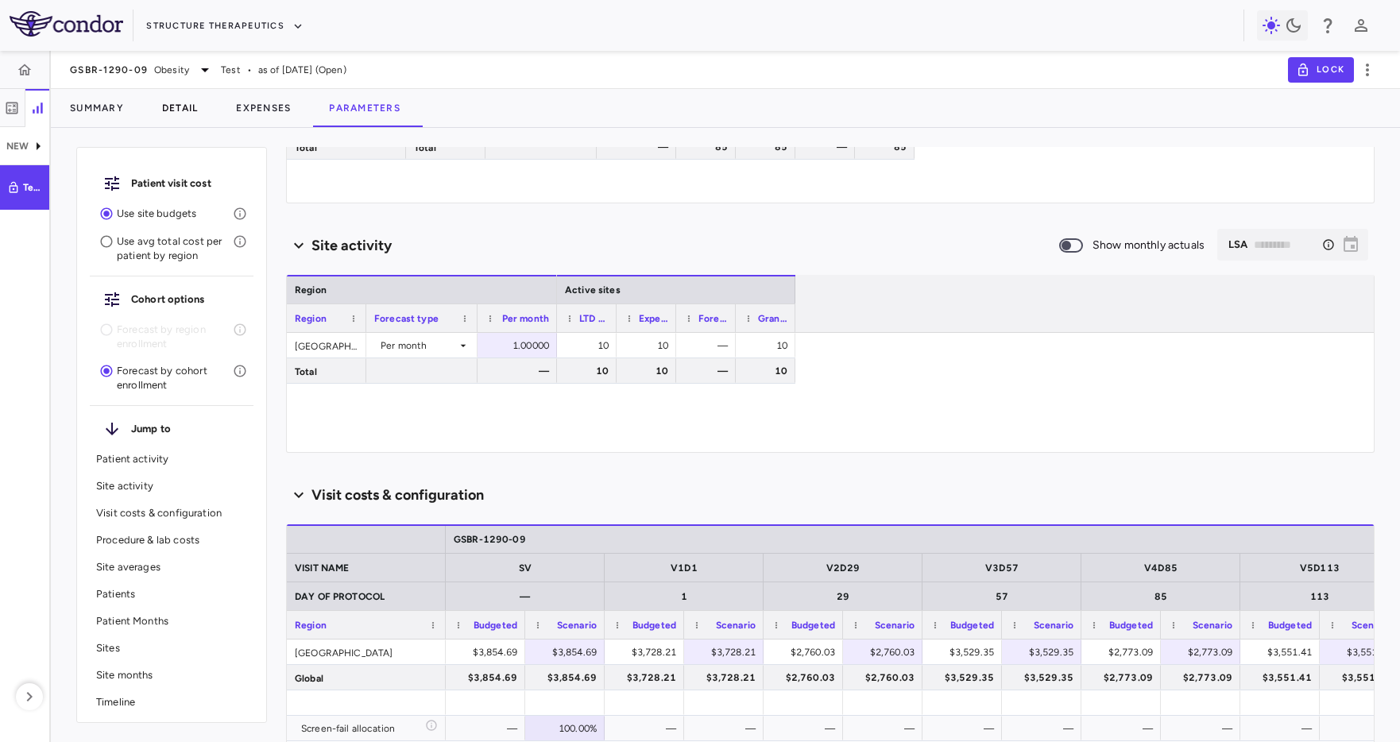
scroll to position [0, 0]
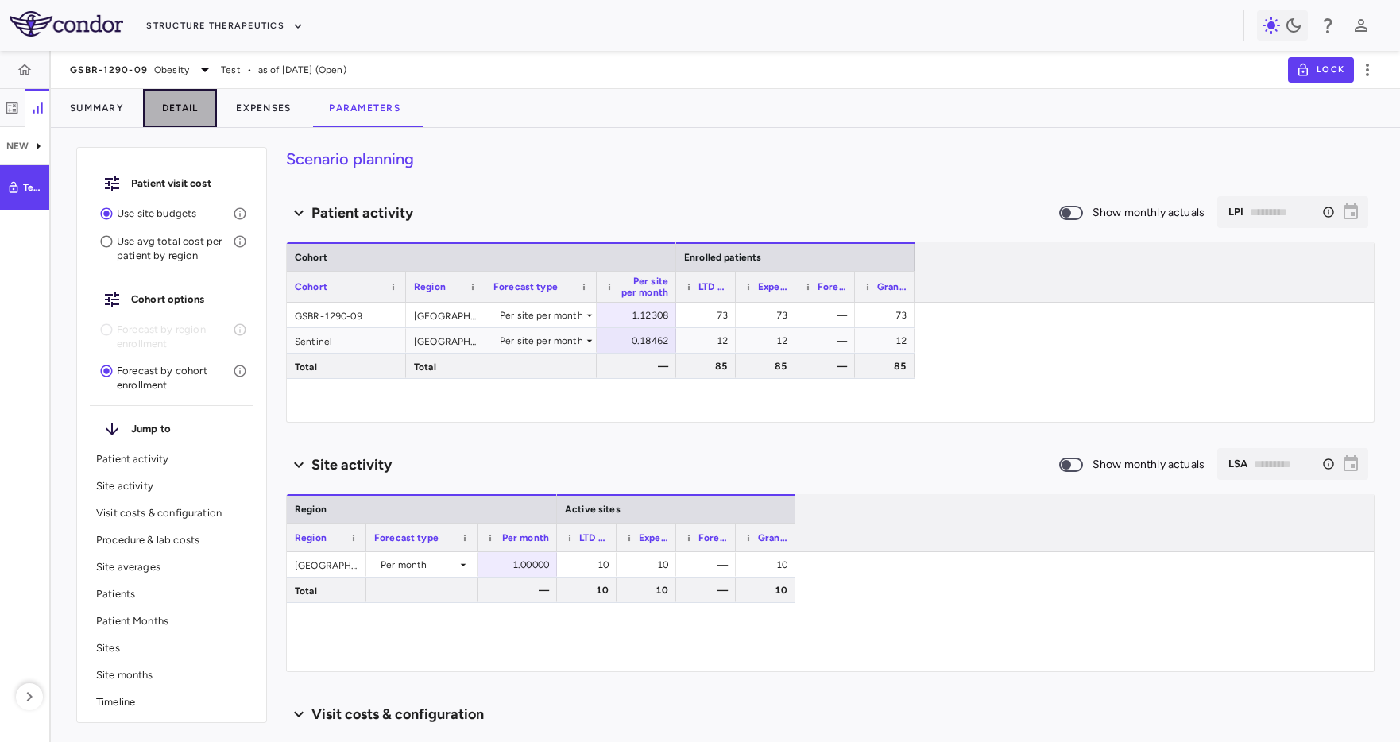
click at [186, 101] on button "Detail" at bounding box center [180, 108] width 75 height 38
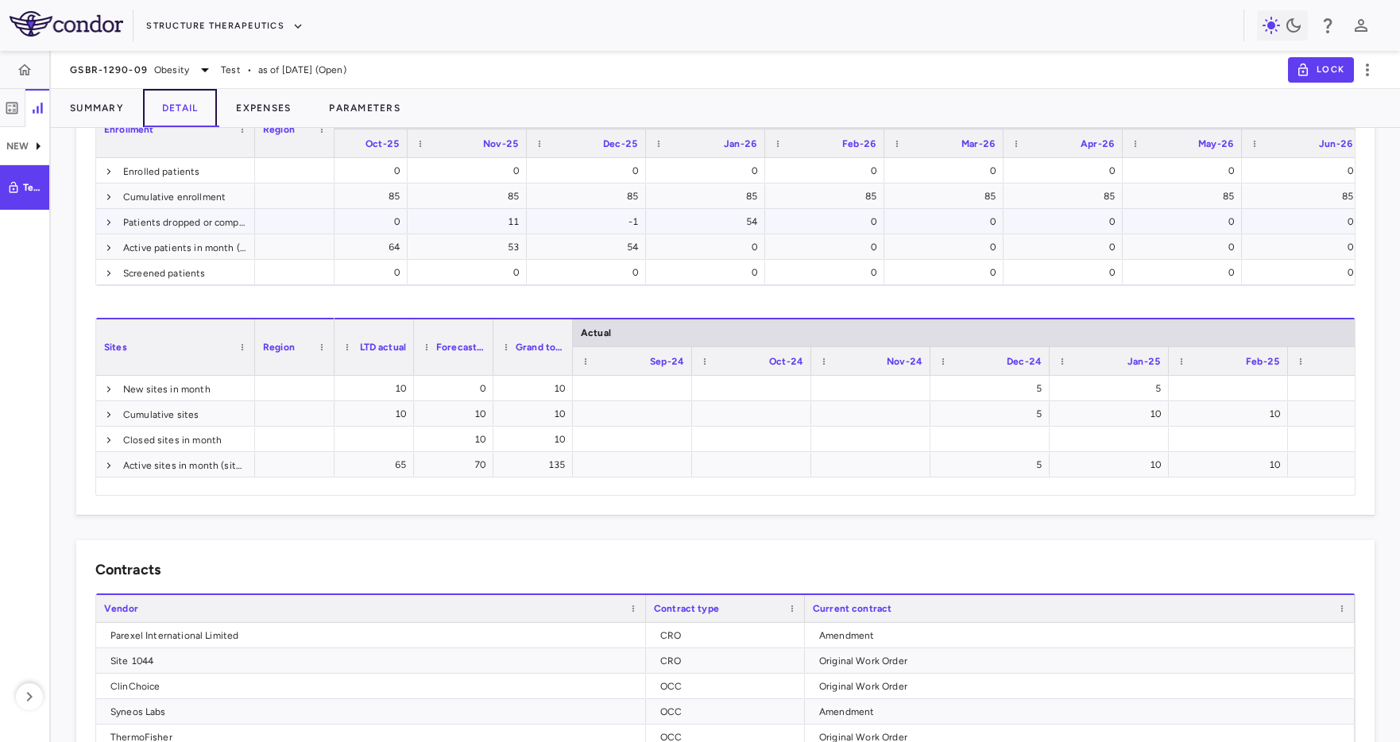
scroll to position [0, 1840]
click at [585, 222] on div "-1" at bounding box center [583, 221] width 97 height 25
click at [113, 219] on span at bounding box center [109, 223] width 10 height 10
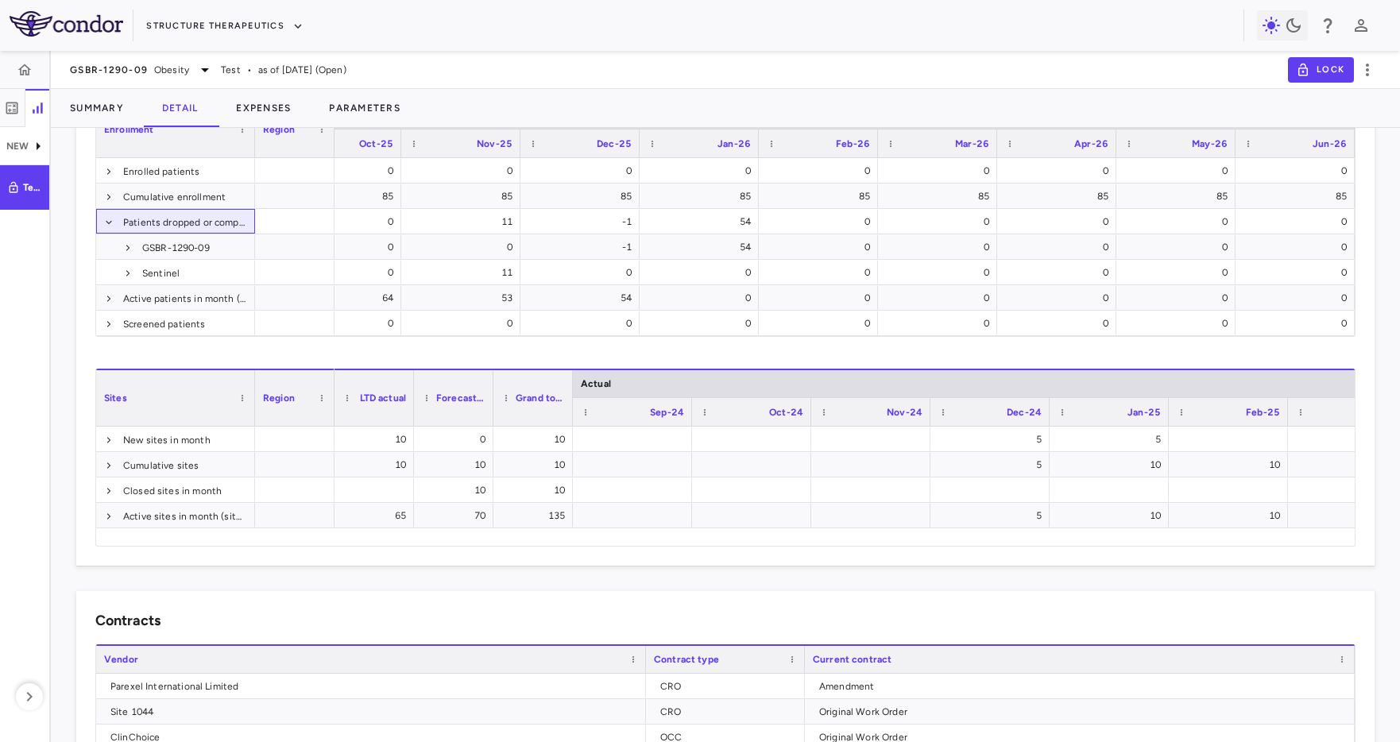
scroll to position [522, 0]
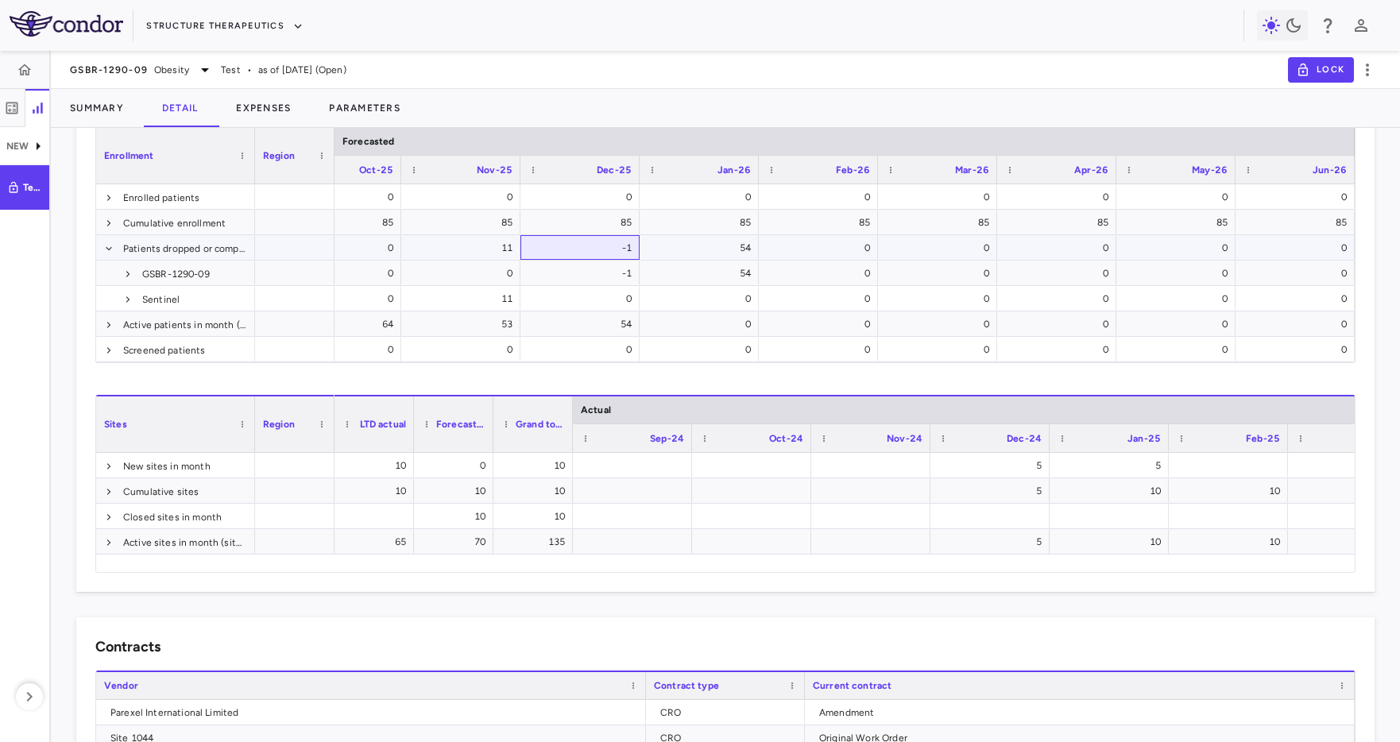
click at [569, 251] on div "-1" at bounding box center [583, 247] width 97 height 25
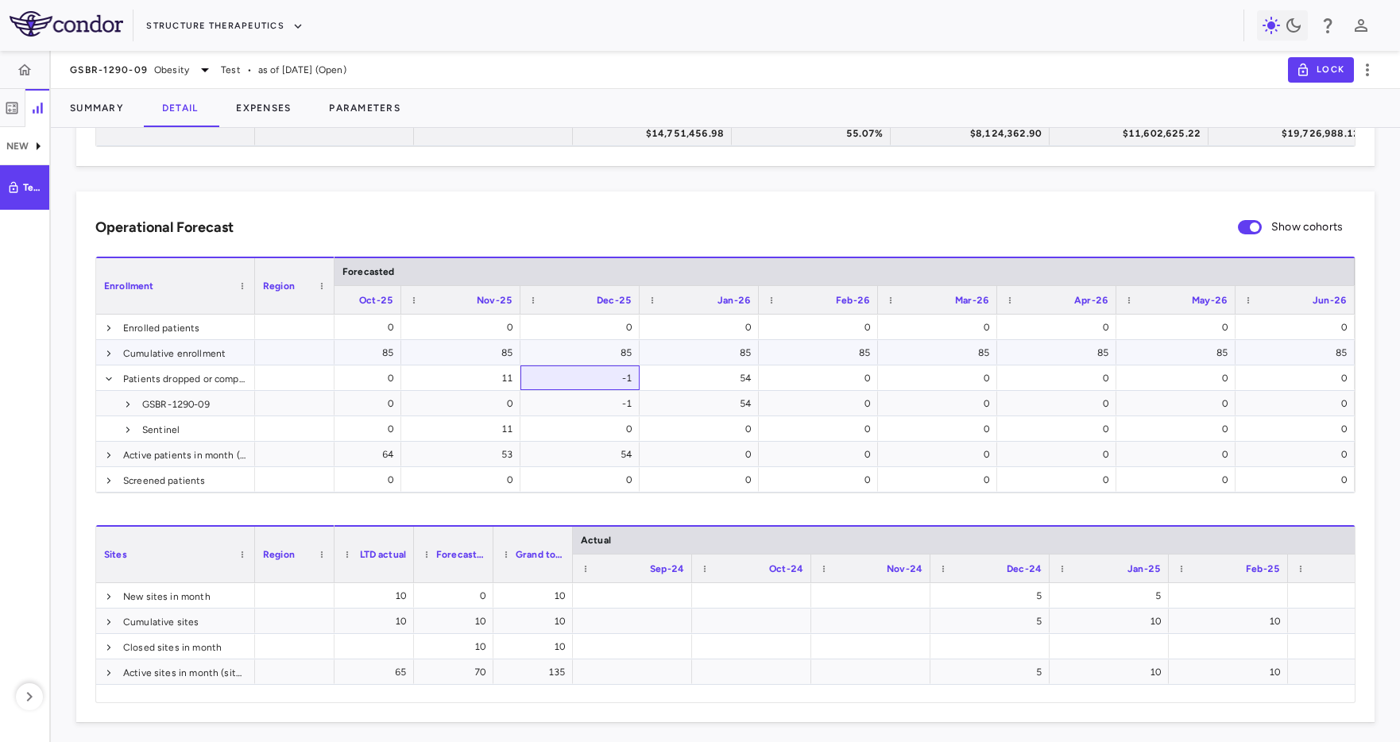
scroll to position [389, 0]
